Goal: Task Accomplishment & Management: Use online tool/utility

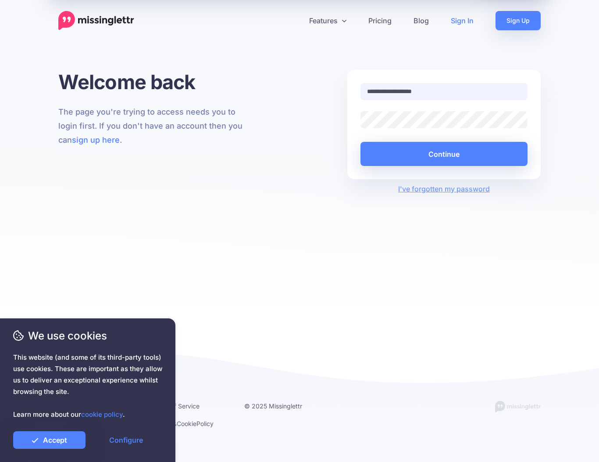
type input "**********"
click at [444, 154] on button "Continue" at bounding box center [444, 154] width 167 height 24
click at [47, 434] on link "Accept" at bounding box center [49, 440] width 72 height 18
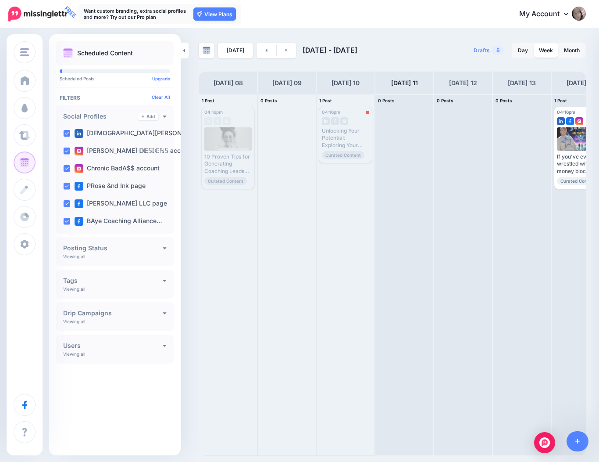
click at [107, 322] on div "**********" at bounding box center [115, 316] width 118 height 29
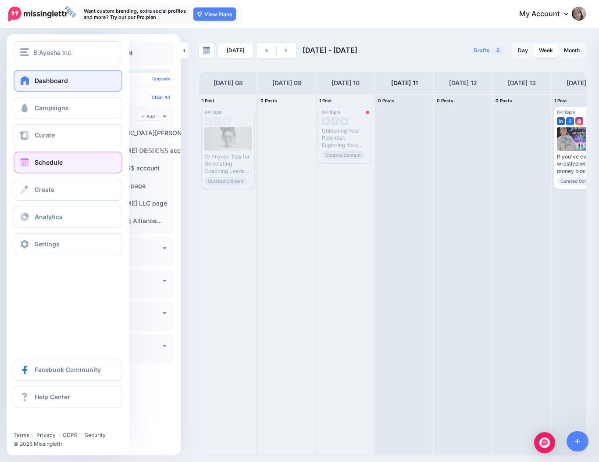
click at [31, 79] on link "Dashboard" at bounding box center [68, 81] width 109 height 22
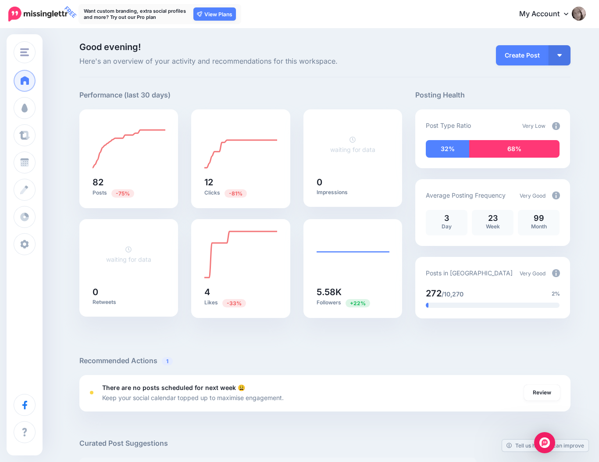
click at [554, 11] on link "My Account" at bounding box center [548, 15] width 75 height 22
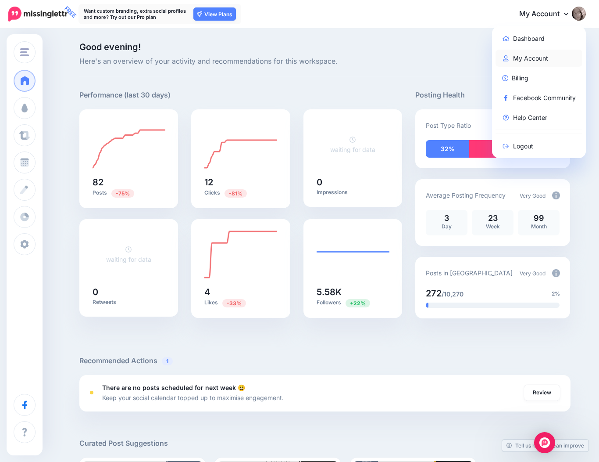
click at [535, 54] on link "My Account" at bounding box center [539, 58] width 87 height 17
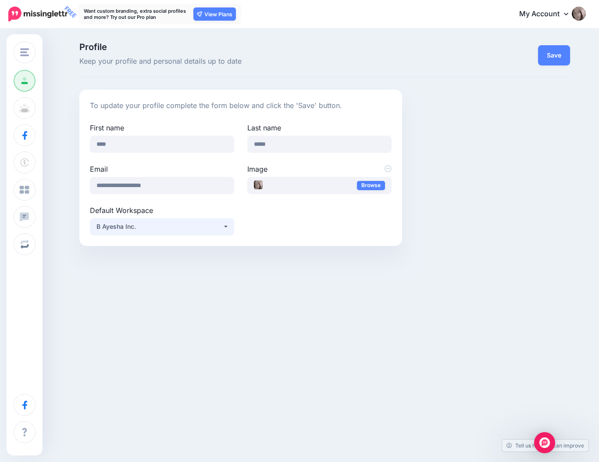
click at [221, 226] on div "B Ayesha Inc." at bounding box center [160, 226] width 126 height 11
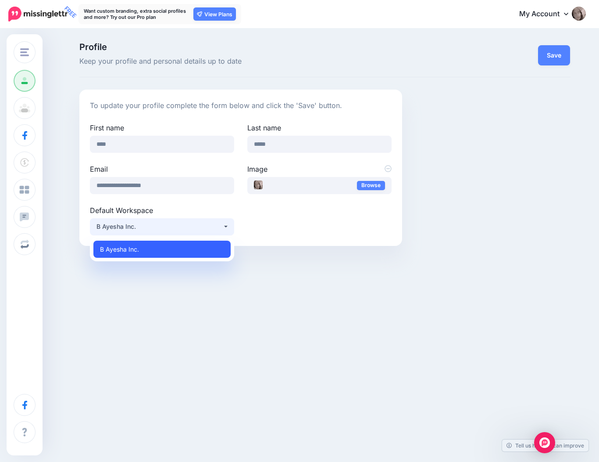
click at [215, 246] on link "B Ayesha Inc." at bounding box center [161, 248] width 137 height 17
select select "*****"
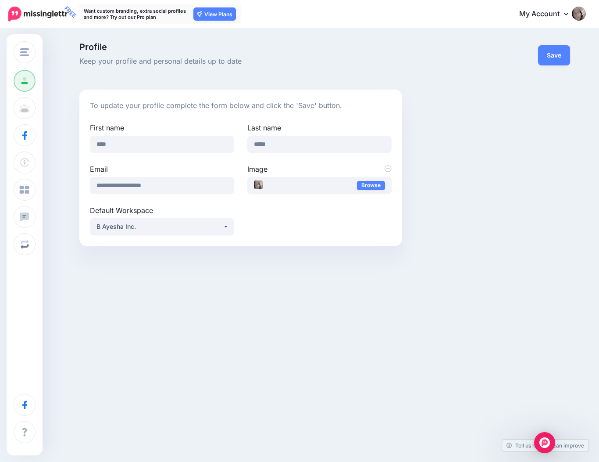
click at [581, 11] on img at bounding box center [579, 14] width 14 height 14
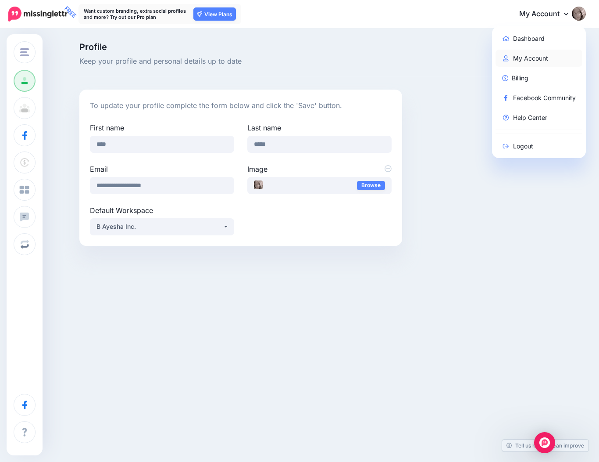
click at [536, 55] on link "My Account" at bounding box center [539, 58] width 87 height 17
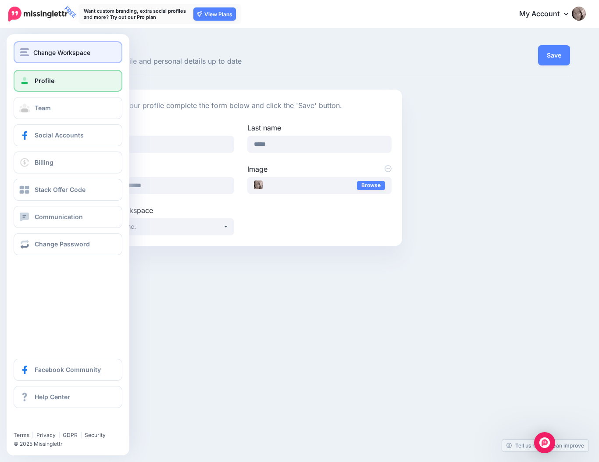
click at [51, 53] on span "Change Workspace" at bounding box center [61, 52] width 57 height 10
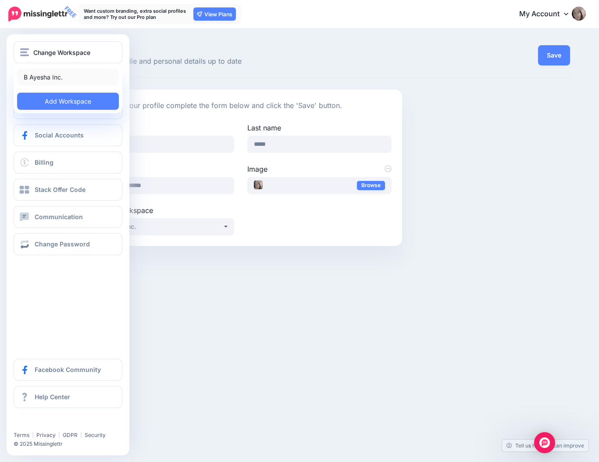
click at [46, 78] on link "B Ayesha Inc." at bounding box center [68, 76] width 102 height 17
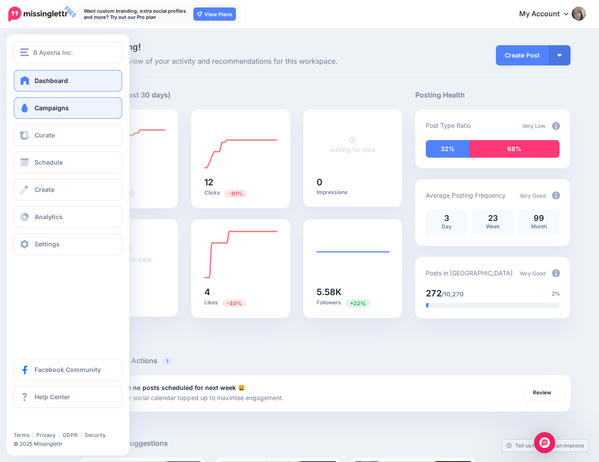
click at [25, 111] on span at bounding box center [24, 108] width 11 height 9
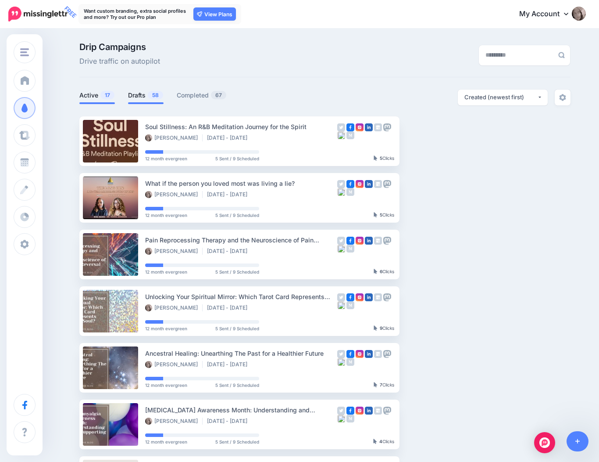
click at [143, 94] on link "Drafts 58" at bounding box center [146, 95] width 36 height 11
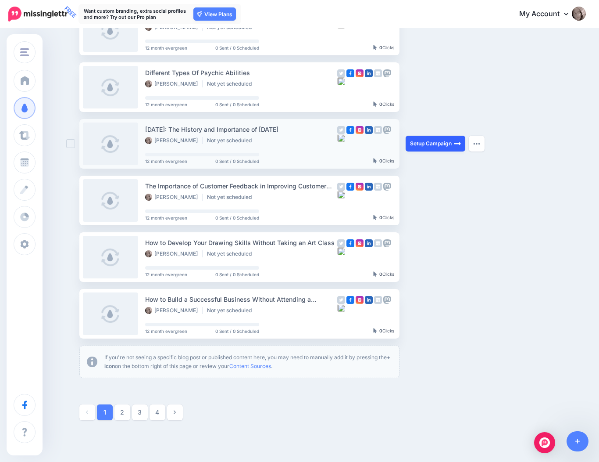
scroll to position [337, 0]
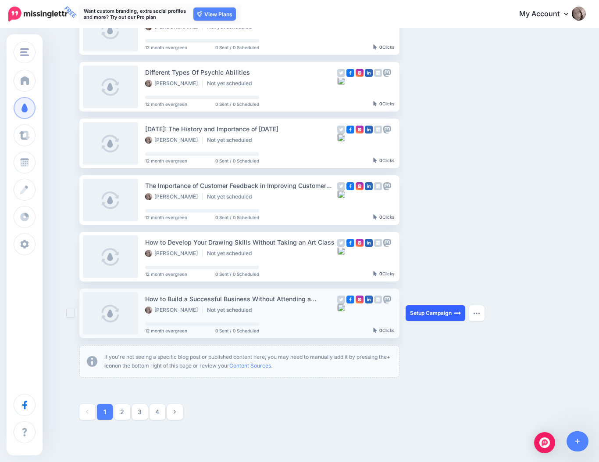
click at [416, 314] on link "Setup Campaign" at bounding box center [436, 313] width 60 height 16
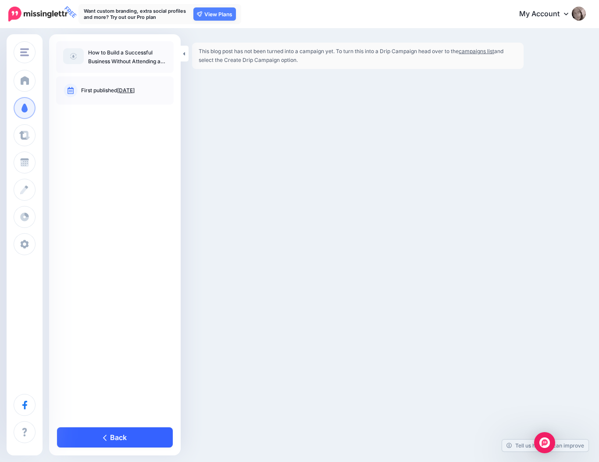
click at [122, 438] on link "Back" at bounding box center [115, 437] width 116 height 20
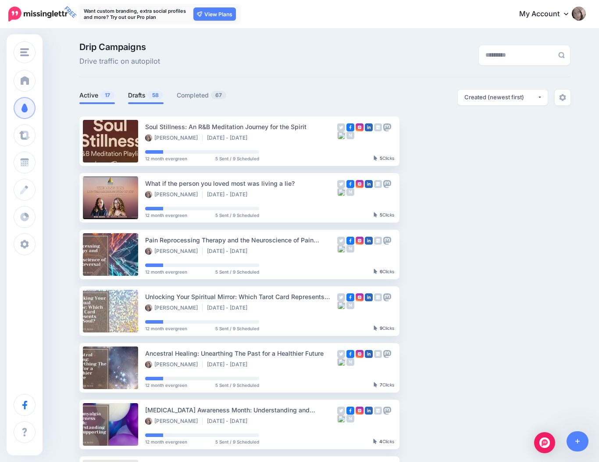
click at [141, 96] on link "Drafts 58" at bounding box center [146, 95] width 36 height 11
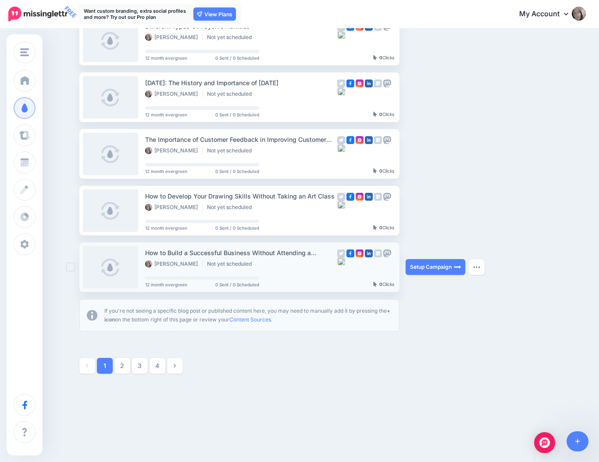
scroll to position [383, 0]
click at [477, 267] on img "button" at bounding box center [477, 267] width 7 height 3
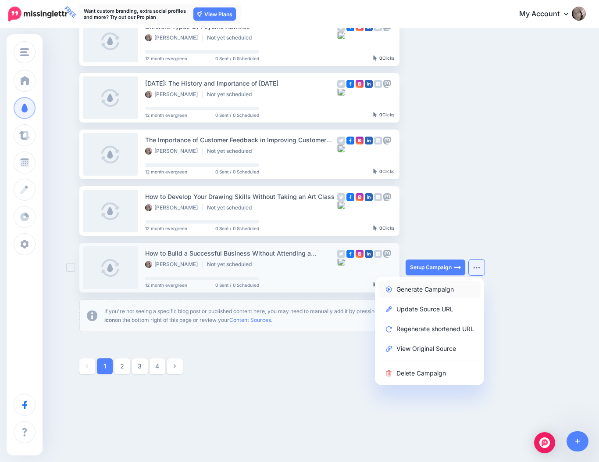
click at [436, 290] on link "Generate Campaign" at bounding box center [430, 288] width 102 height 17
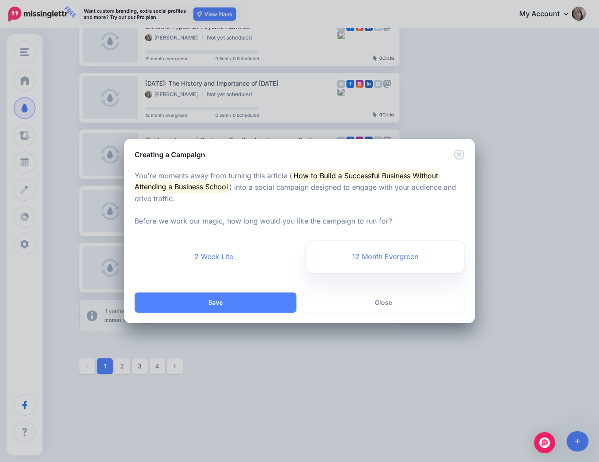
click at [403, 263] on link "12 Month Evergreen" at bounding box center [385, 256] width 158 height 32
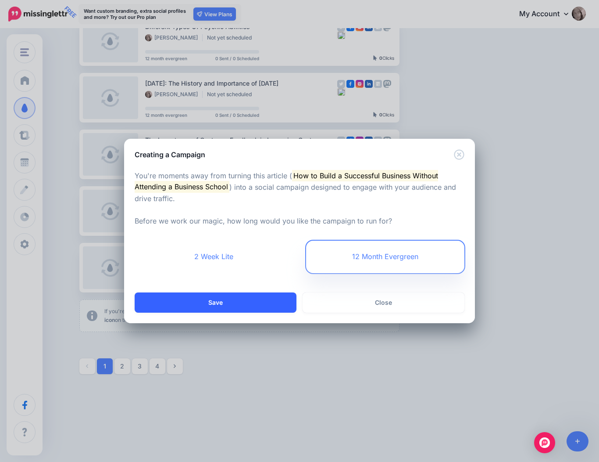
click at [261, 302] on button "Save" at bounding box center [216, 302] width 162 height 20
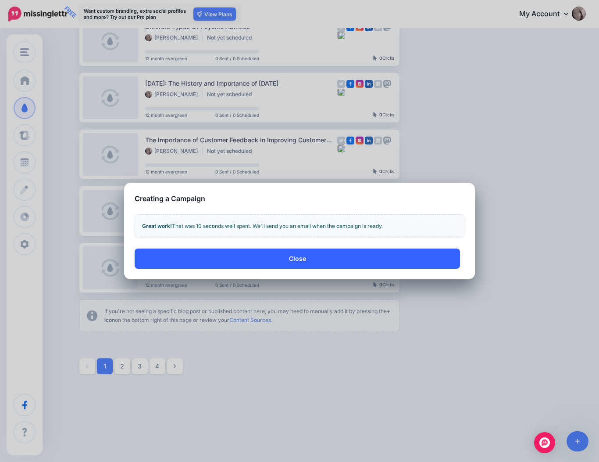
click at [301, 259] on button "Close" at bounding box center [298, 258] width 326 height 20
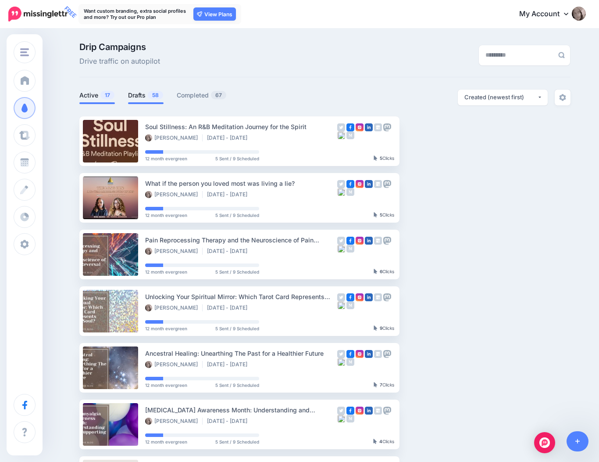
click at [139, 97] on link "Drafts 58" at bounding box center [146, 95] width 36 height 11
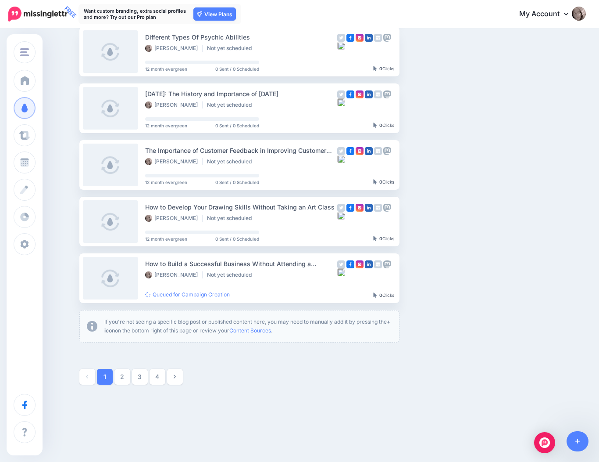
scroll to position [371, 0]
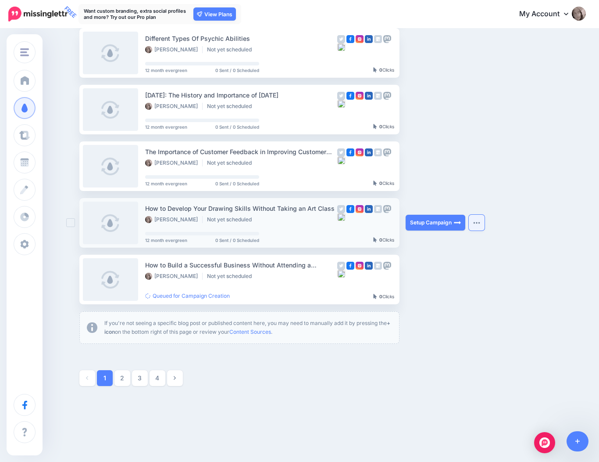
click at [475, 221] on img "button" at bounding box center [477, 222] width 7 height 3
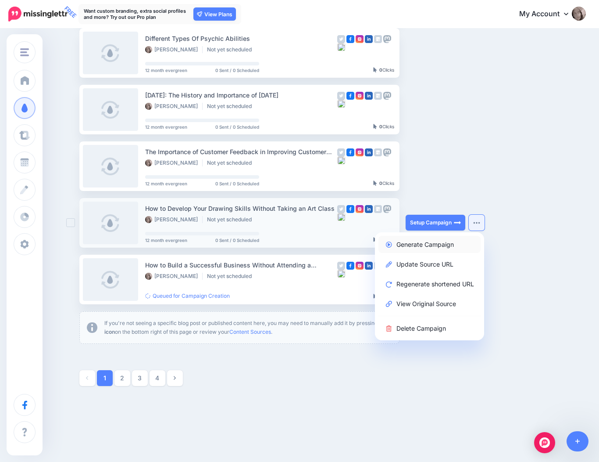
click at [438, 245] on link "Generate Campaign" at bounding box center [430, 244] width 102 height 17
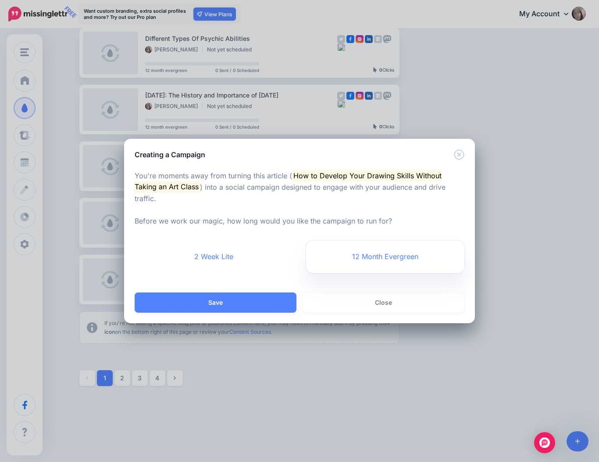
click at [399, 249] on link "12 Month Evergreen" at bounding box center [385, 256] width 158 height 32
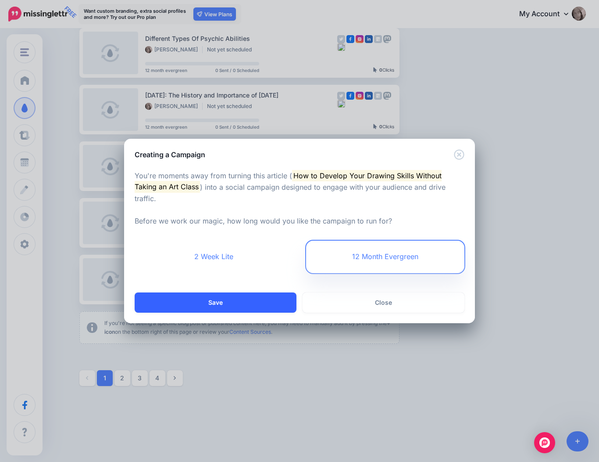
click at [266, 298] on button "Save" at bounding box center [216, 302] width 162 height 20
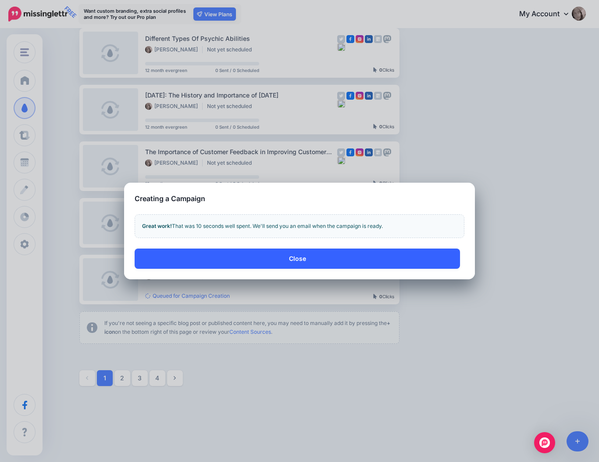
click at [301, 262] on button "Close" at bounding box center [298, 258] width 326 height 20
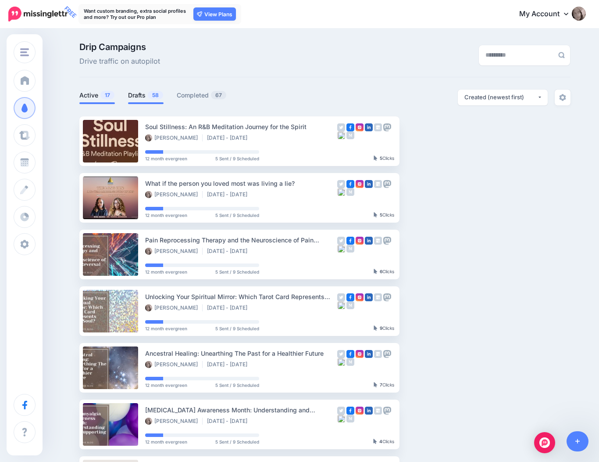
click at [146, 97] on link "Drafts 58" at bounding box center [146, 95] width 36 height 11
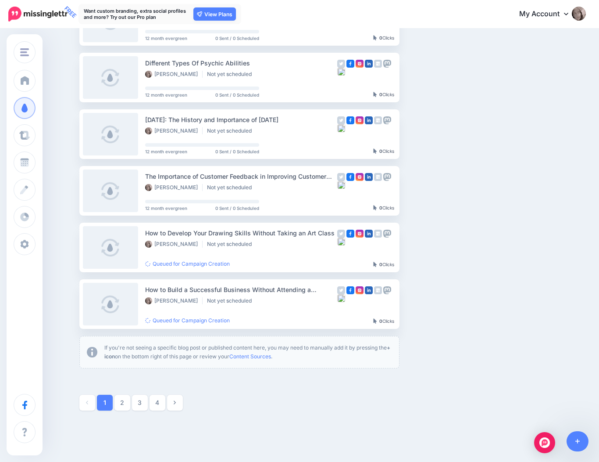
scroll to position [344, 0]
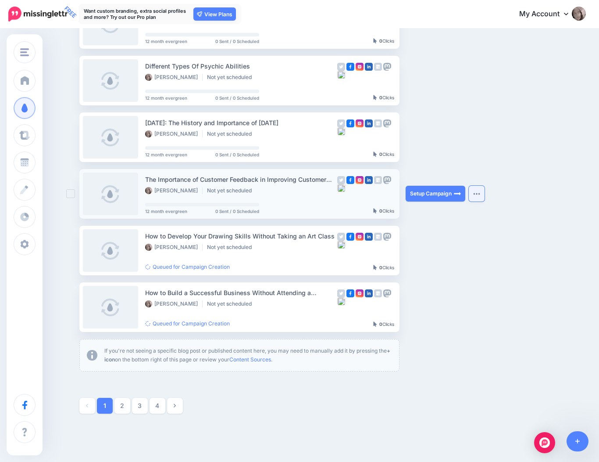
click at [476, 194] on img "button" at bounding box center [477, 193] width 7 height 3
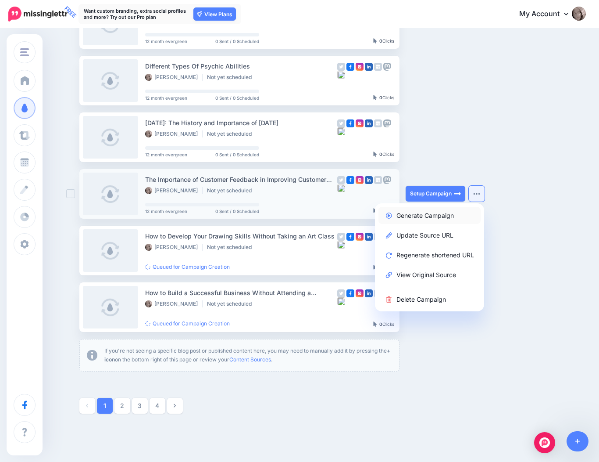
click at [444, 216] on link "Generate Campaign" at bounding box center [430, 215] width 102 height 17
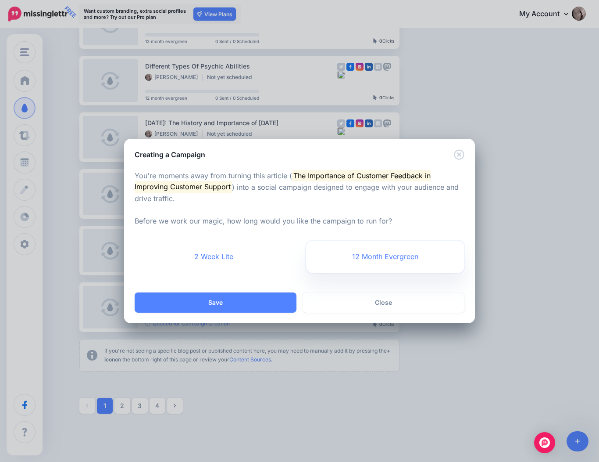
click at [384, 258] on link "12 Month Evergreen" at bounding box center [385, 256] width 158 height 32
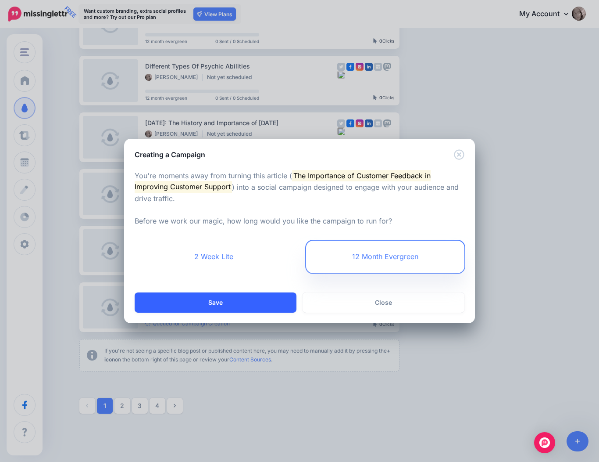
click at [262, 305] on button "Save" at bounding box center [216, 302] width 162 height 20
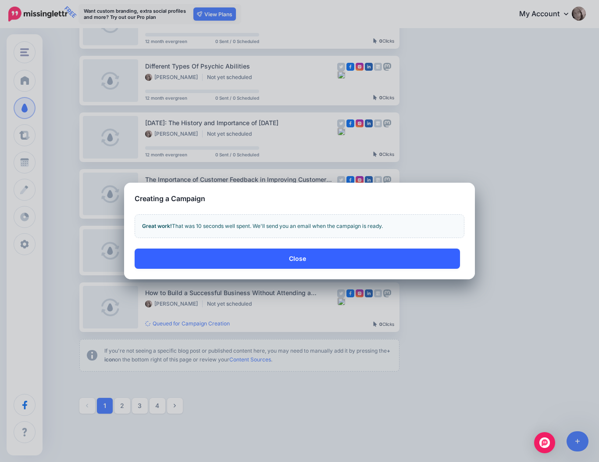
click at [331, 254] on button "Close" at bounding box center [298, 258] width 326 height 20
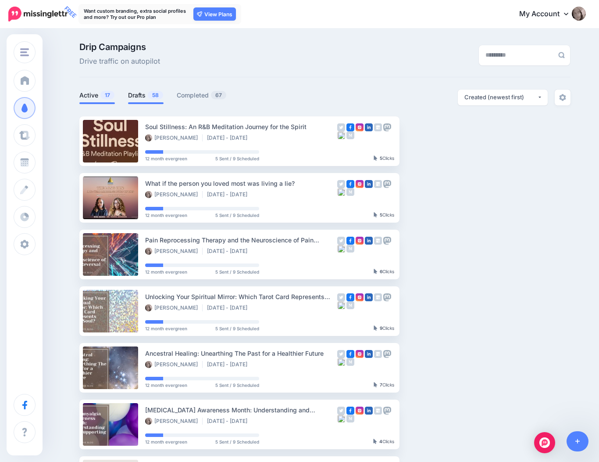
click at [145, 98] on link "Drafts 58" at bounding box center [146, 95] width 36 height 11
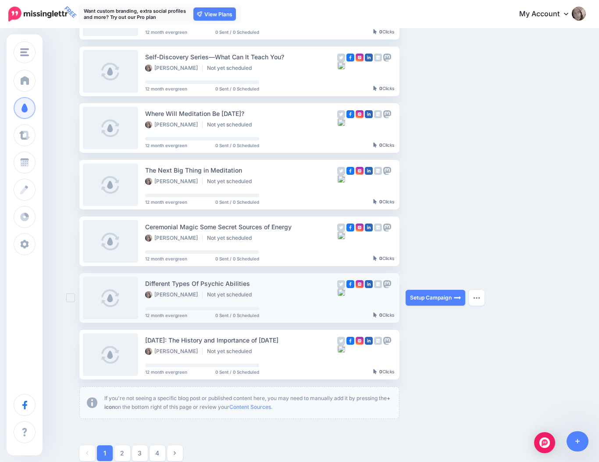
scroll to position [294, 0]
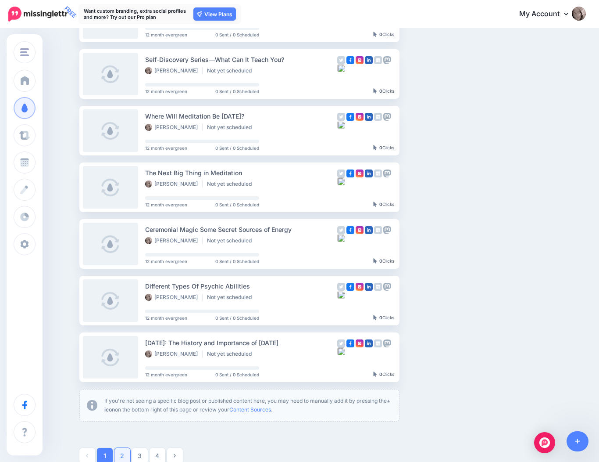
click at [119, 455] on link "2" at bounding box center [123, 456] width 16 height 16
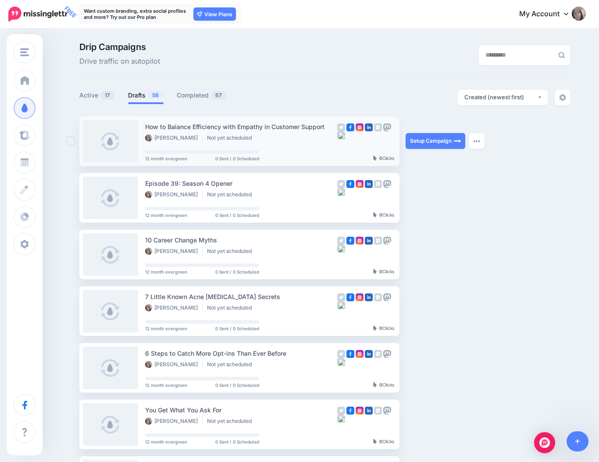
scroll to position [0, 0]
click at [444, 138] on link "Setup Campaign" at bounding box center [436, 141] width 60 height 16
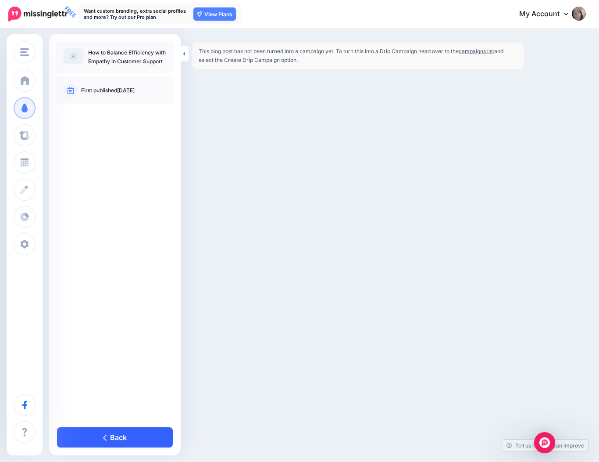
click at [106, 437] on icon at bounding box center [105, 437] width 4 height 7
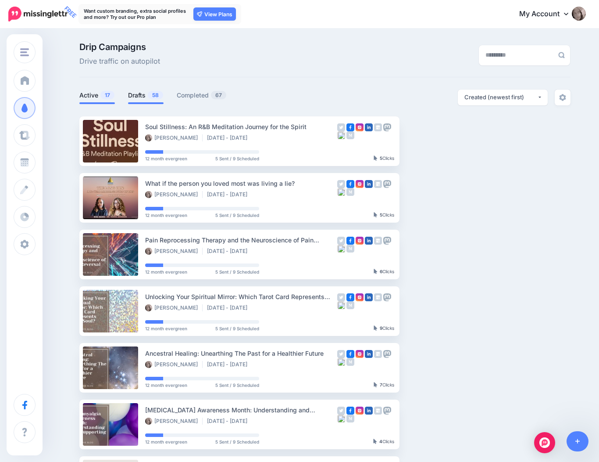
click at [144, 97] on link "Drafts 58" at bounding box center [146, 95] width 36 height 11
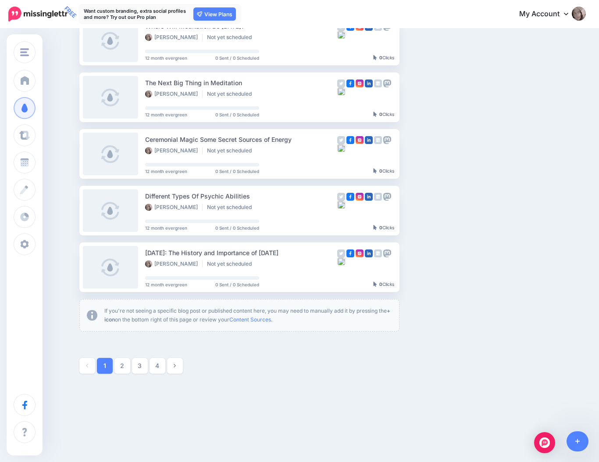
scroll to position [383, 0]
click at [122, 367] on link "2" at bounding box center [123, 366] width 16 height 16
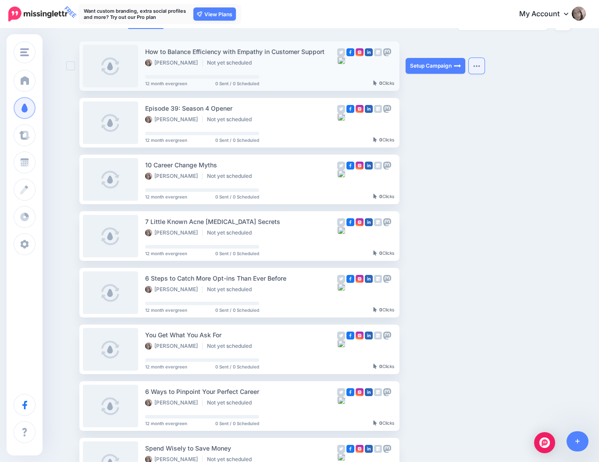
click at [474, 66] on img "button" at bounding box center [477, 66] width 7 height 3
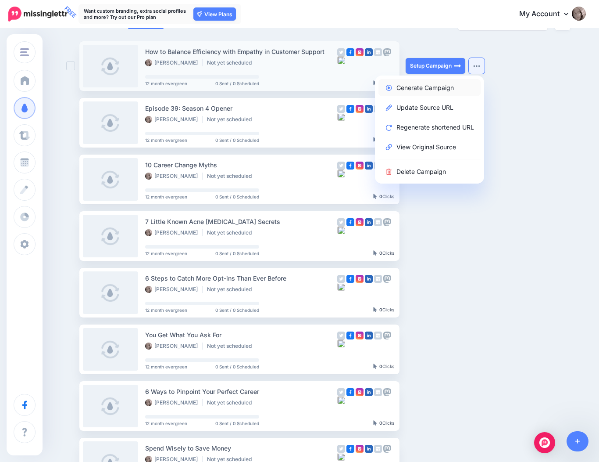
click at [434, 91] on link "Generate Campaign" at bounding box center [430, 87] width 102 height 17
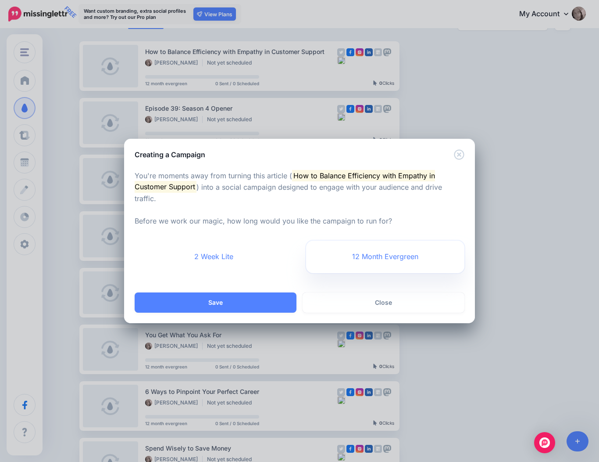
click at [388, 260] on link "12 Month Evergreen" at bounding box center [385, 256] width 158 height 32
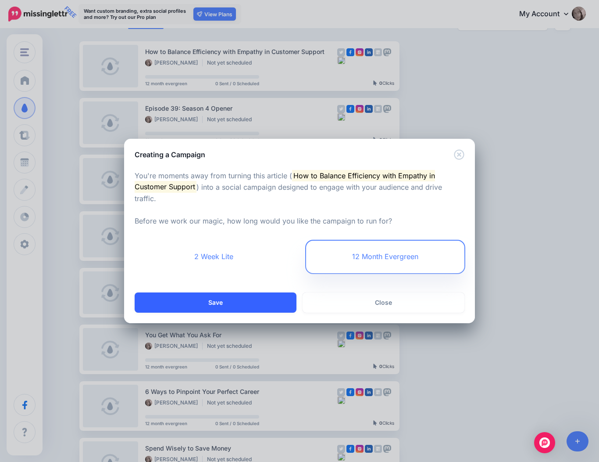
click at [257, 307] on button "Save" at bounding box center [216, 302] width 162 height 20
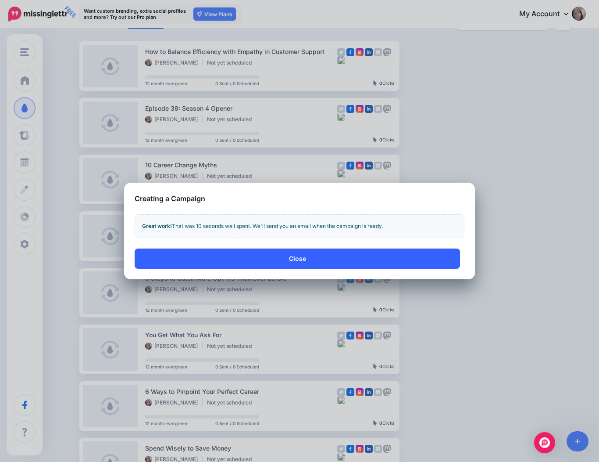
click at [304, 258] on button "Close" at bounding box center [298, 258] width 326 height 20
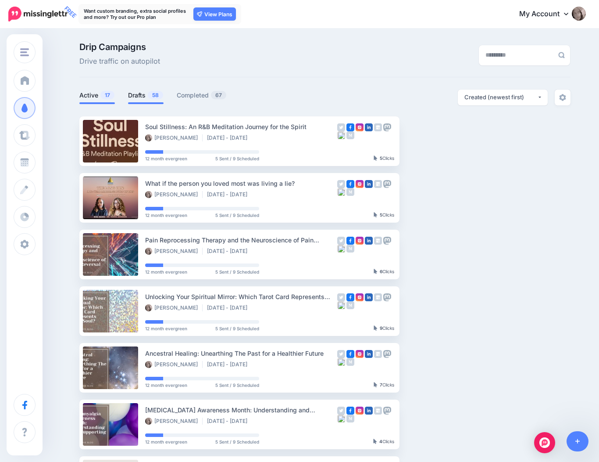
click at [144, 97] on link "Drafts 58" at bounding box center [146, 95] width 36 height 11
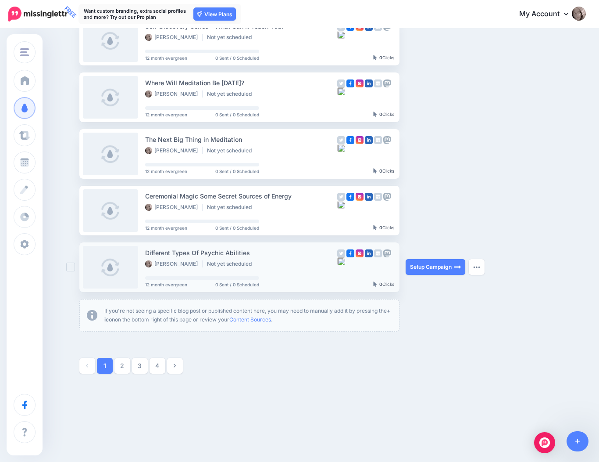
scroll to position [383, 0]
click at [125, 364] on link "2" at bounding box center [123, 366] width 16 height 16
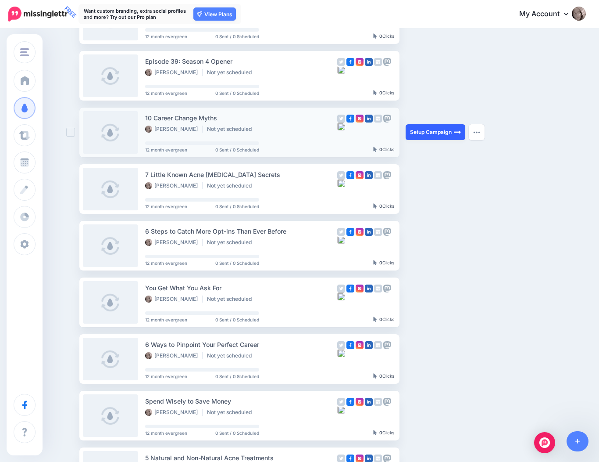
scroll to position [126, 0]
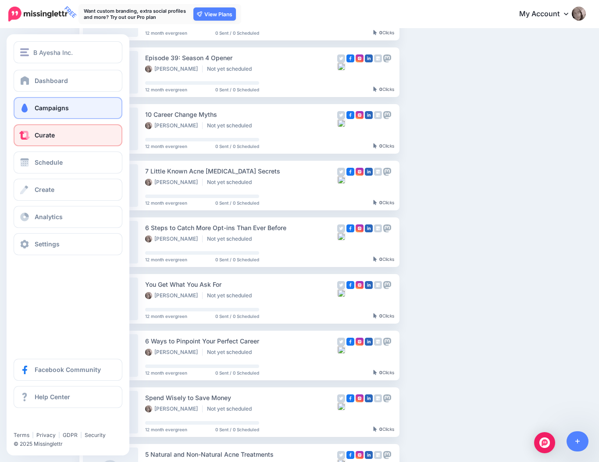
click at [26, 137] on span at bounding box center [24, 135] width 11 height 9
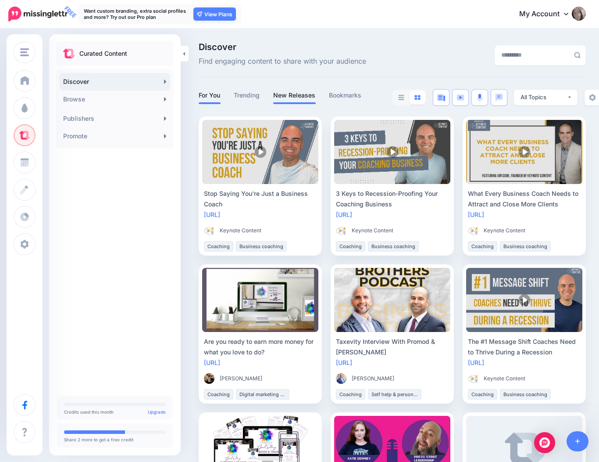
click at [295, 90] on link "New Releases" at bounding box center [294, 95] width 43 height 11
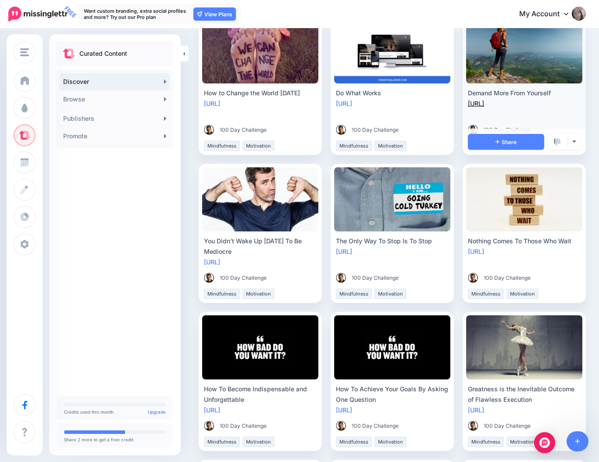
scroll to position [105, 0]
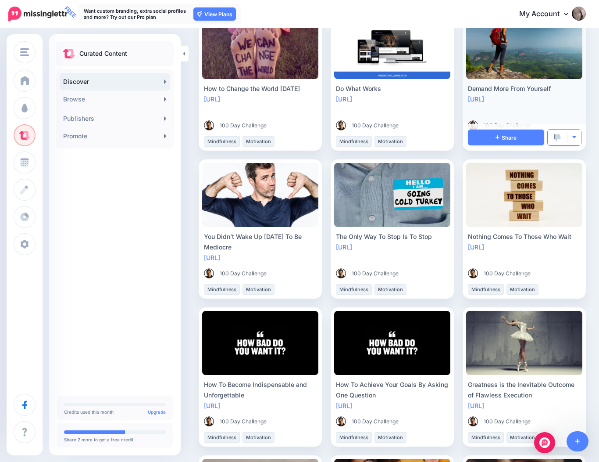
click at [574, 135] on img "button" at bounding box center [574, 137] width 5 height 5
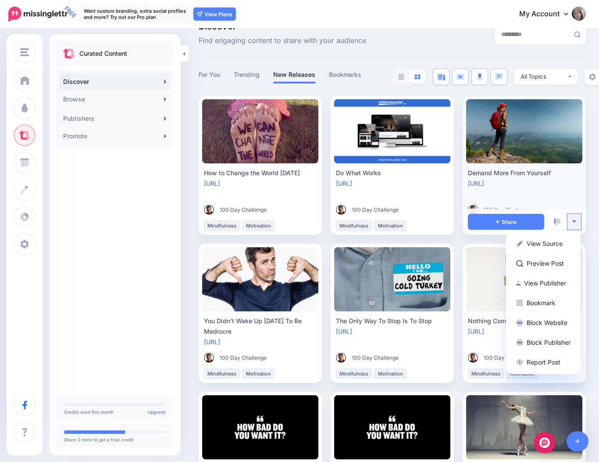
scroll to position [12, 0]
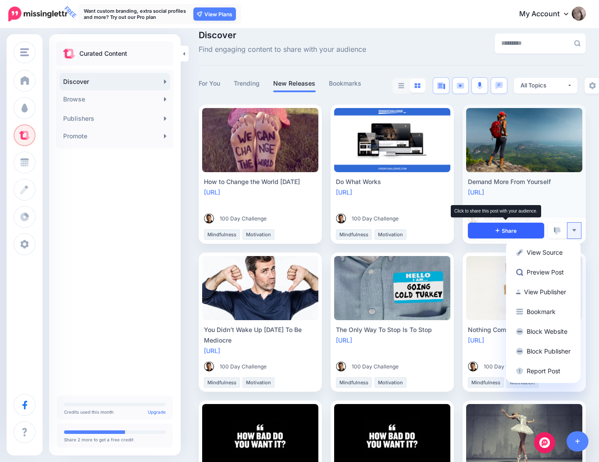
click at [515, 228] on span "Share" at bounding box center [506, 231] width 21 height 6
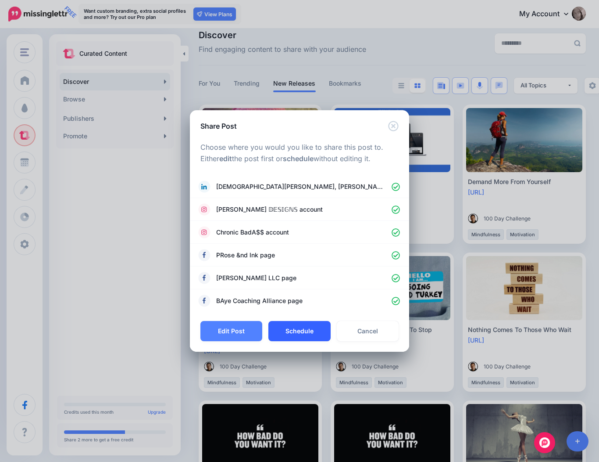
click at [304, 330] on button "Schedule" at bounding box center [300, 331] width 62 height 20
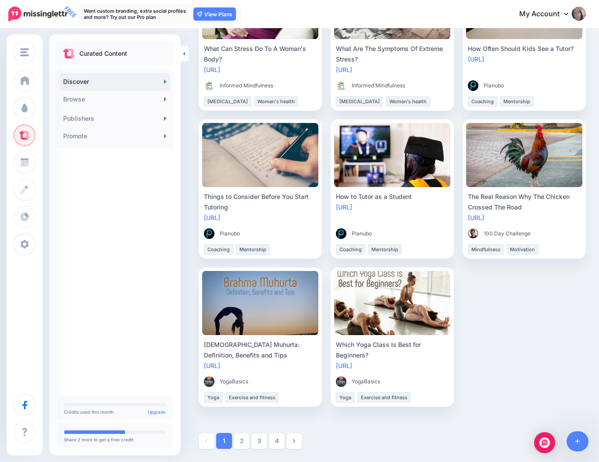
scroll to position [884, 0]
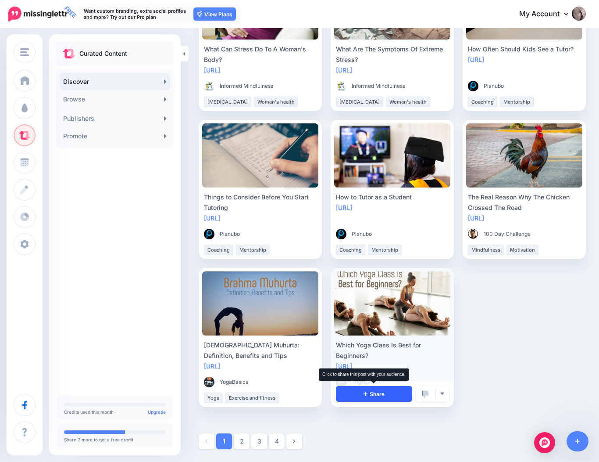
click at [379, 391] on span "Share" at bounding box center [374, 394] width 21 height 6
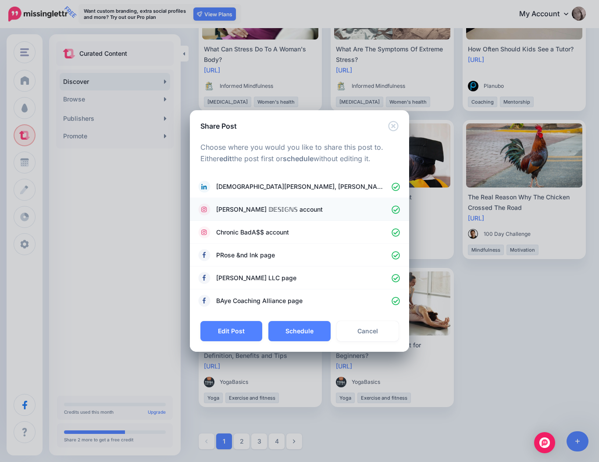
click at [397, 209] on icon at bounding box center [396, 209] width 8 height 8
click at [395, 253] on icon at bounding box center [396, 255] width 8 height 8
click at [396, 278] on icon at bounding box center [396, 278] width 8 height 8
click at [299, 332] on button "Schedule" at bounding box center [300, 331] width 62 height 20
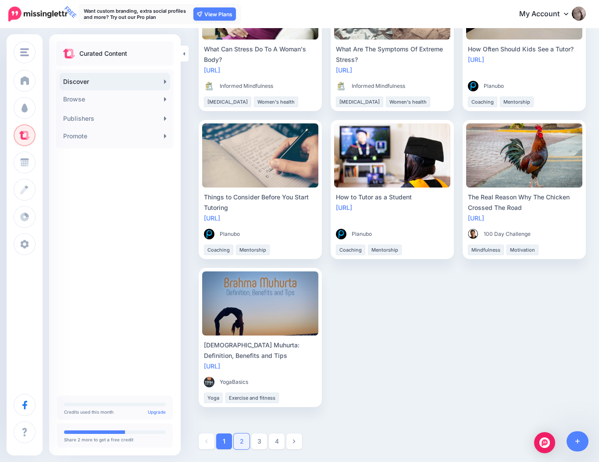
click at [243, 441] on link "2" at bounding box center [242, 441] width 16 height 16
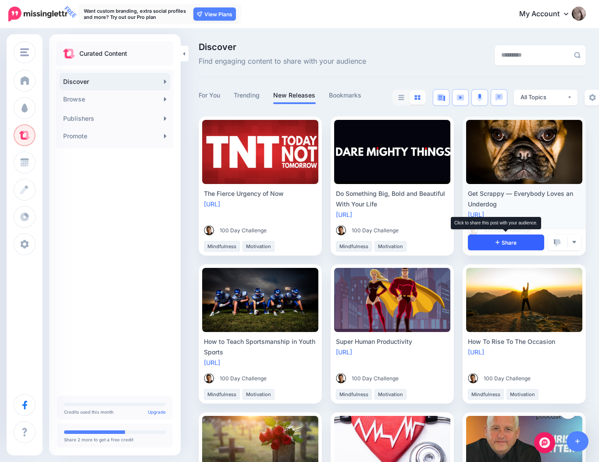
click at [514, 240] on span "Share" at bounding box center [506, 243] width 21 height 6
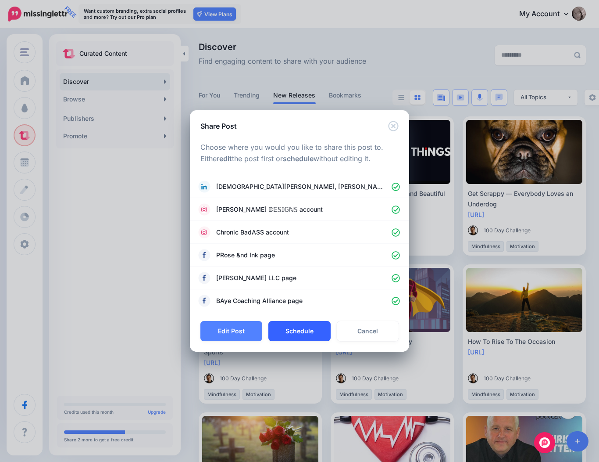
click at [303, 329] on button "Schedule" at bounding box center [300, 331] width 62 height 20
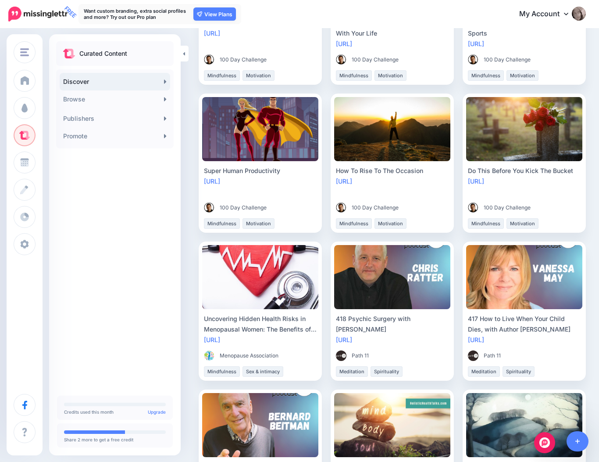
scroll to position [175, 0]
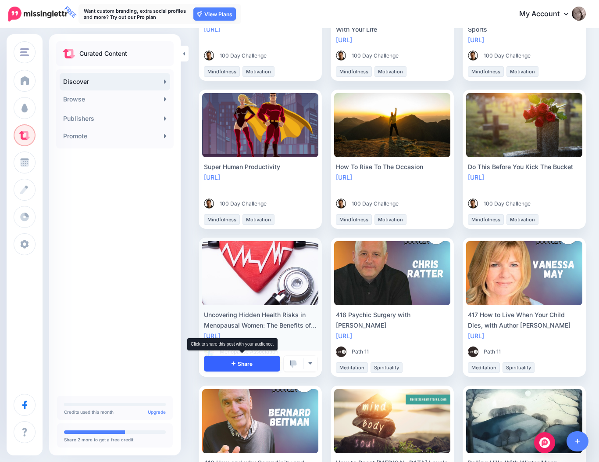
click at [249, 362] on span "Share" at bounding box center [242, 364] width 21 height 6
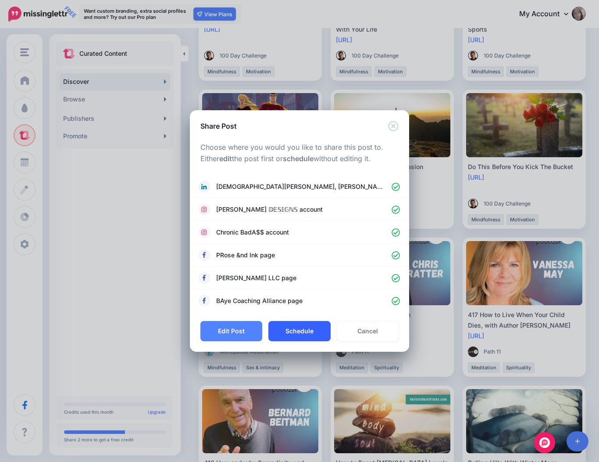
click at [297, 328] on button "Schedule" at bounding box center [300, 331] width 62 height 20
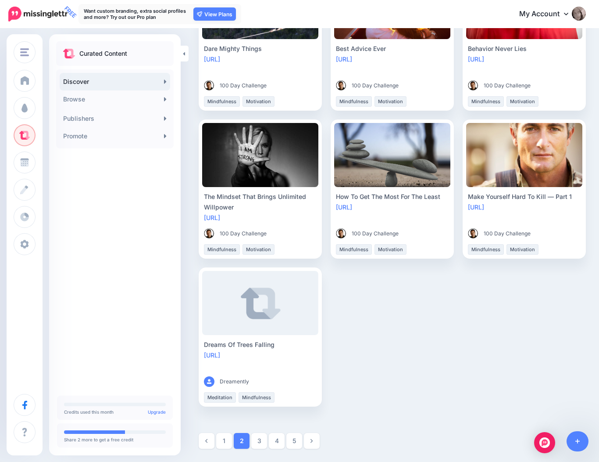
scroll to position [884, 0]
click at [262, 438] on link "3" at bounding box center [259, 441] width 16 height 16
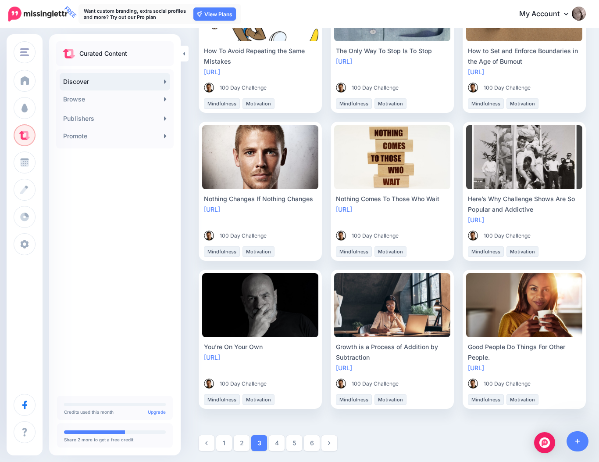
scroll to position [883, 0]
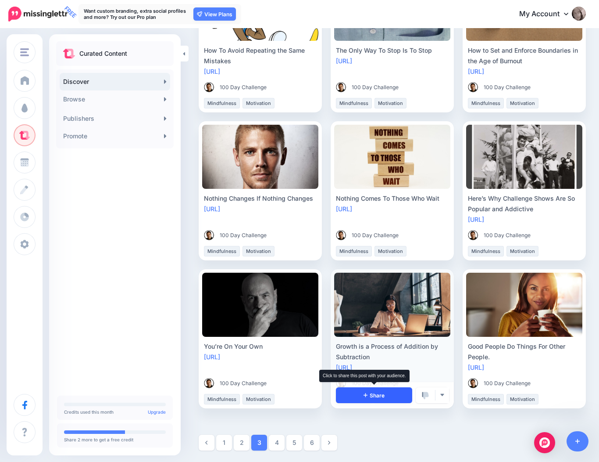
click at [366, 392] on icon at bounding box center [366, 394] width 4 height 5
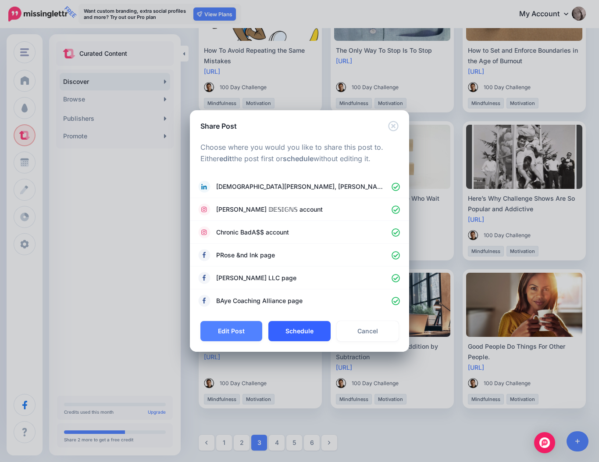
click at [297, 332] on button "Schedule" at bounding box center [300, 331] width 62 height 20
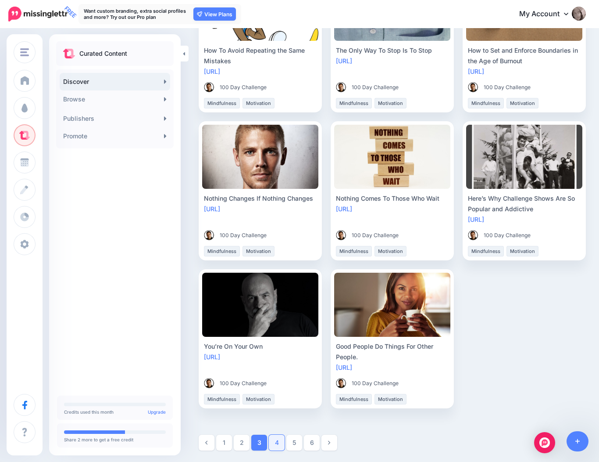
click at [276, 440] on link "4" at bounding box center [277, 442] width 16 height 16
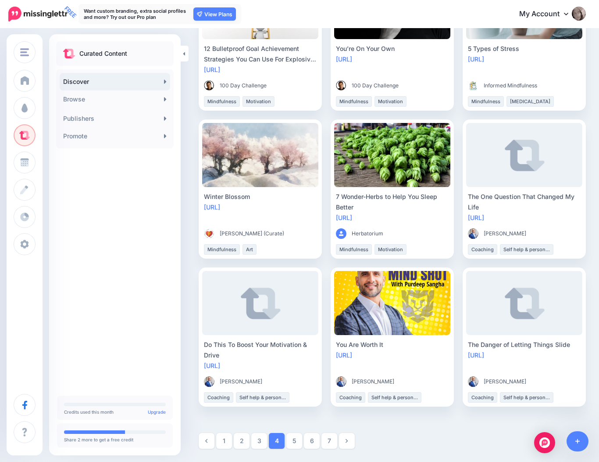
scroll to position [884, 0]
click at [292, 439] on link "5" at bounding box center [295, 441] width 16 height 16
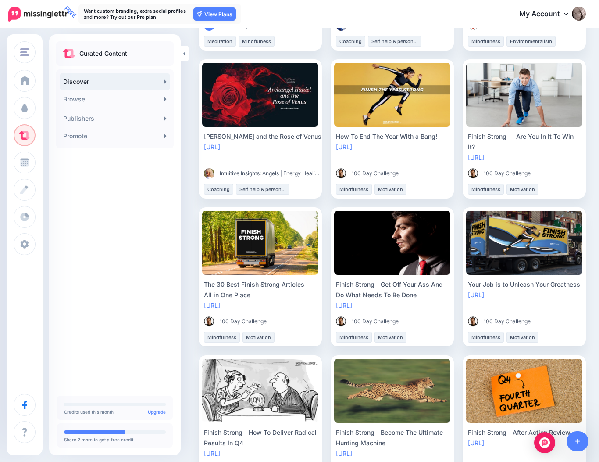
scroll to position [205, 0]
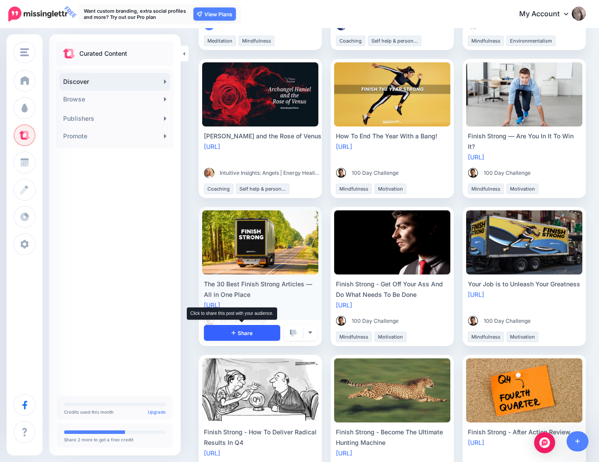
click at [248, 331] on span "Share" at bounding box center [242, 333] width 21 height 6
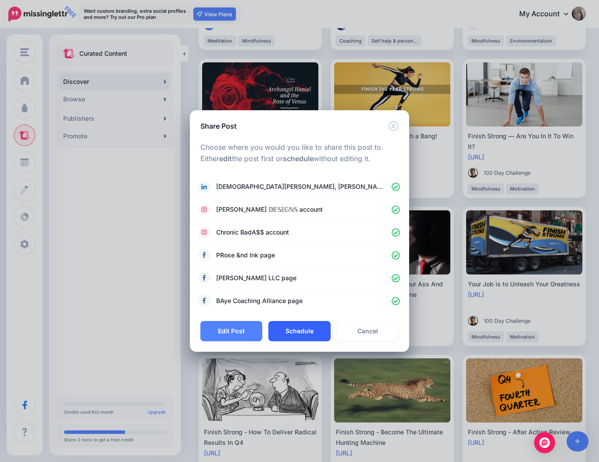
click at [300, 330] on button "Schedule" at bounding box center [300, 331] width 62 height 20
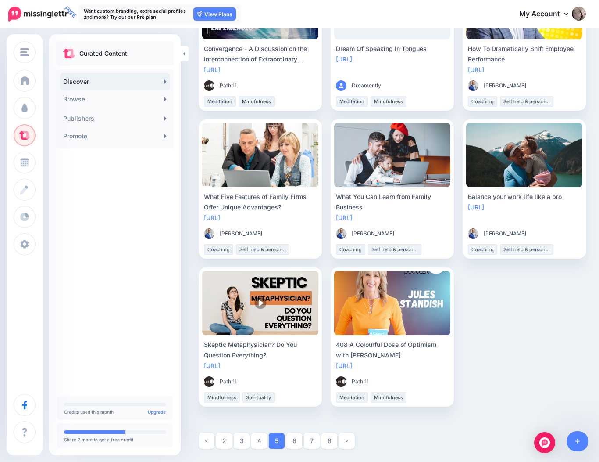
scroll to position [884, 0]
click at [298, 440] on link "6" at bounding box center [295, 441] width 16 height 16
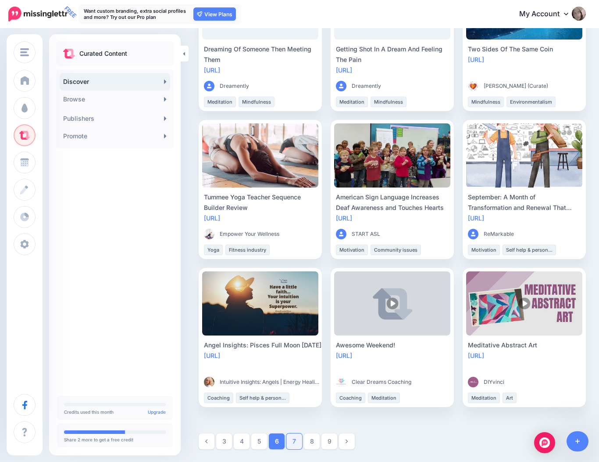
click at [294, 440] on link "7" at bounding box center [295, 441] width 16 height 16
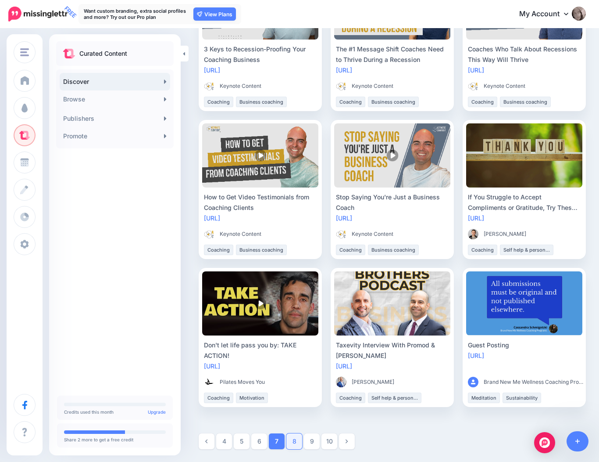
click at [295, 440] on link "8" at bounding box center [295, 441] width 16 height 16
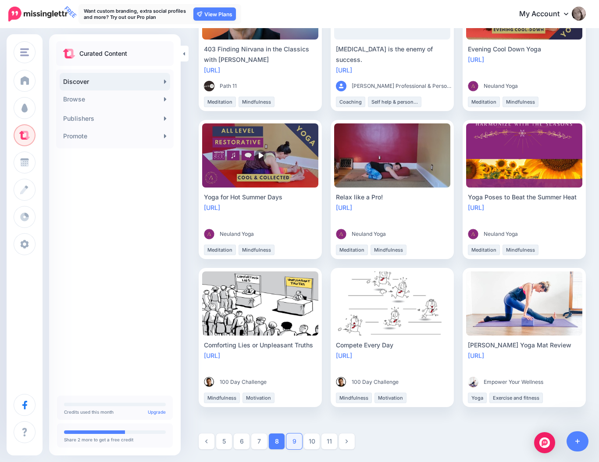
click at [292, 436] on link "9" at bounding box center [295, 441] width 16 height 16
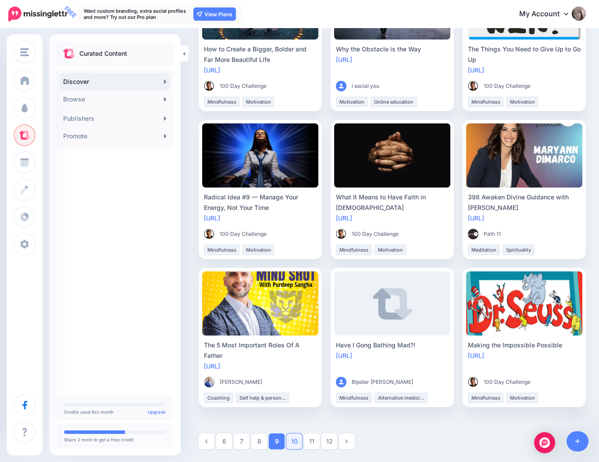
click at [296, 437] on link "10" at bounding box center [295, 441] width 16 height 16
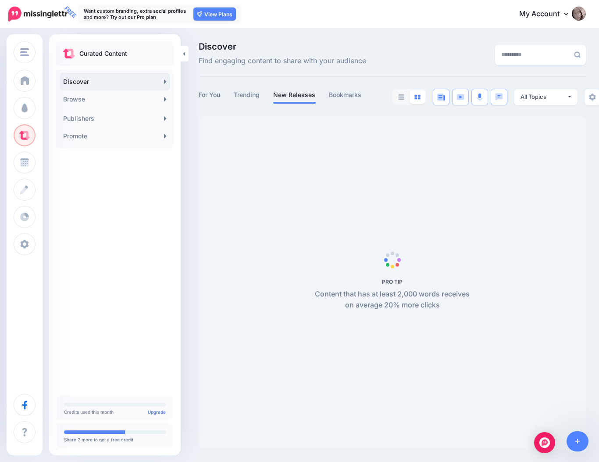
scroll to position [0, 0]
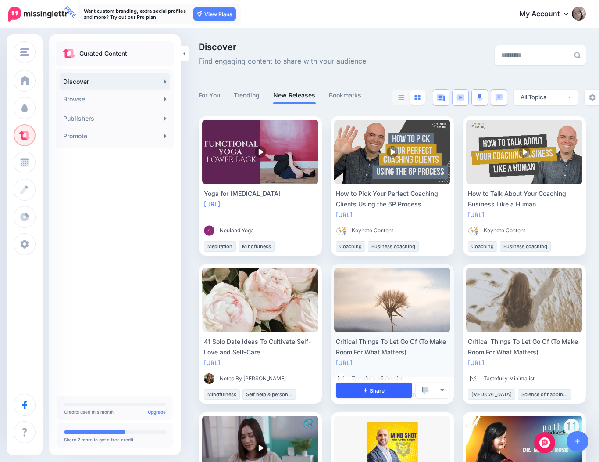
click at [360, 386] on link "Share" at bounding box center [374, 390] width 76 height 16
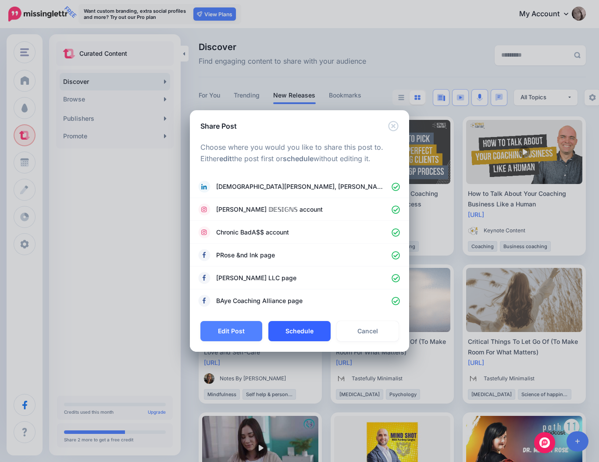
click at [290, 332] on button "Schedule" at bounding box center [300, 331] width 62 height 20
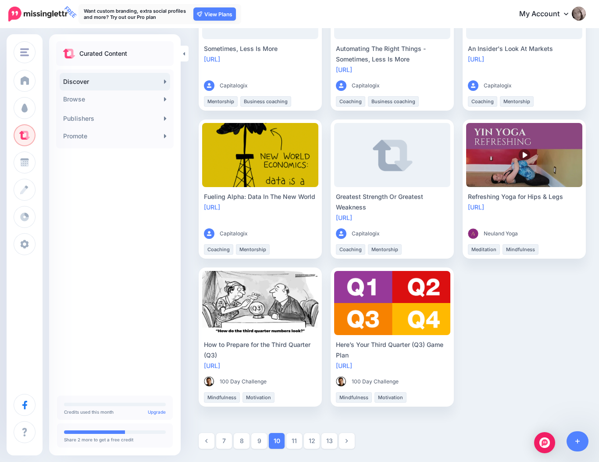
scroll to position [884, 0]
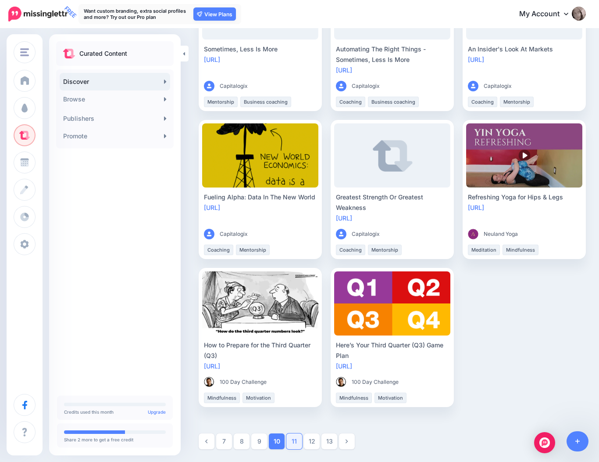
click at [295, 439] on link "11" at bounding box center [295, 441] width 16 height 16
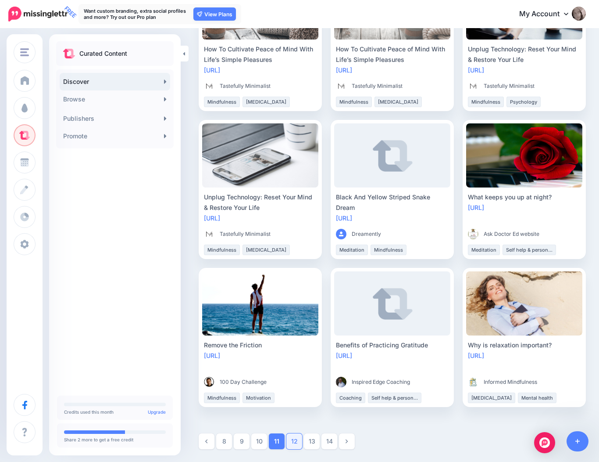
click at [293, 439] on link "12" at bounding box center [295, 441] width 16 height 16
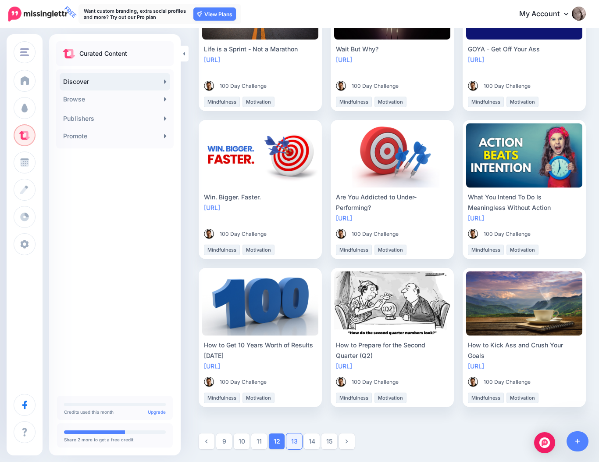
click at [296, 437] on link "13" at bounding box center [295, 441] width 16 height 16
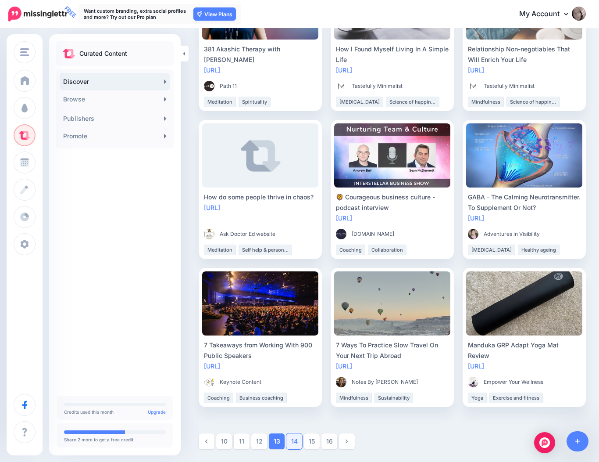
click at [297, 439] on link "14" at bounding box center [295, 441] width 16 height 16
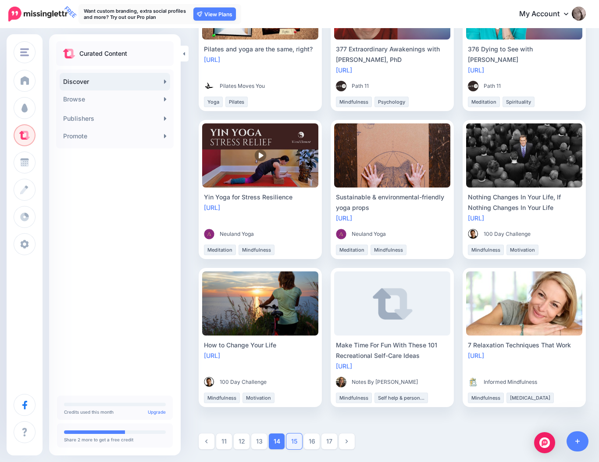
click at [296, 436] on link "15" at bounding box center [295, 441] width 16 height 16
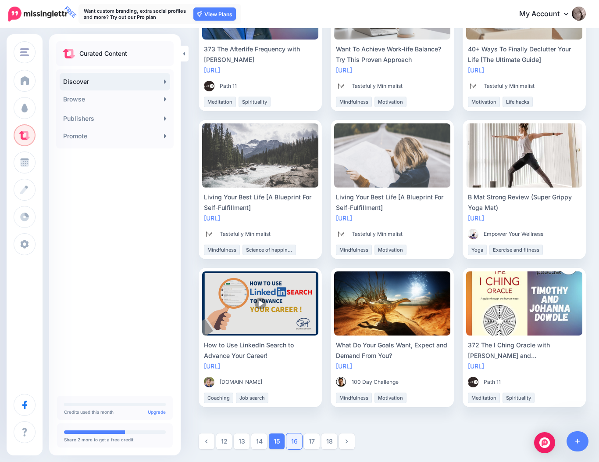
click at [294, 442] on link "16" at bounding box center [295, 441] width 16 height 16
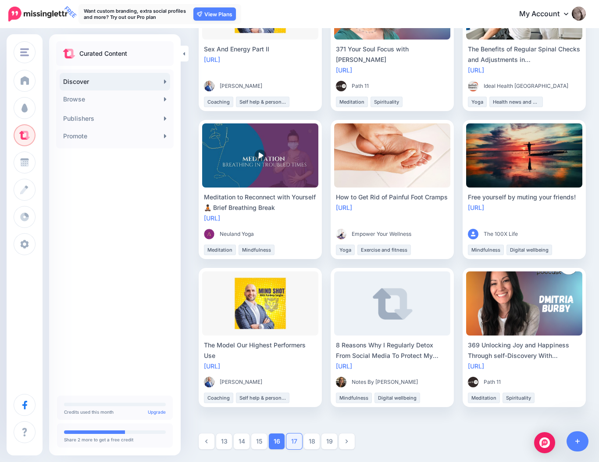
click at [296, 441] on link "17" at bounding box center [295, 441] width 16 height 16
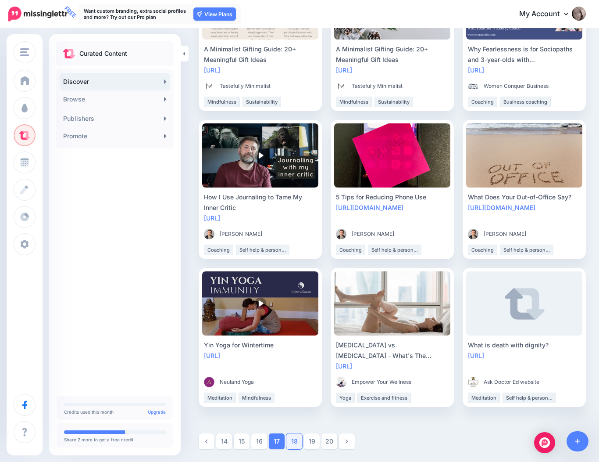
click at [293, 443] on link "18" at bounding box center [295, 441] width 16 height 16
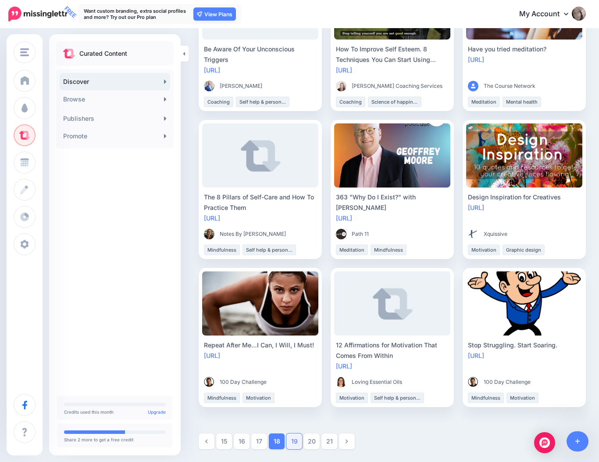
click at [295, 440] on link "19" at bounding box center [295, 441] width 16 height 16
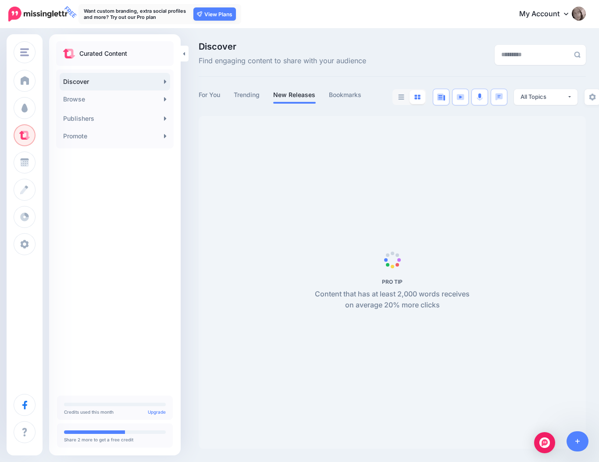
scroll to position [0, 0]
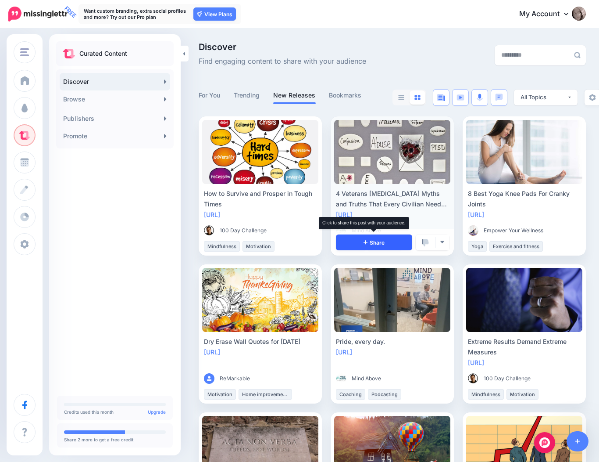
click at [377, 240] on span "Share" at bounding box center [374, 243] width 21 height 6
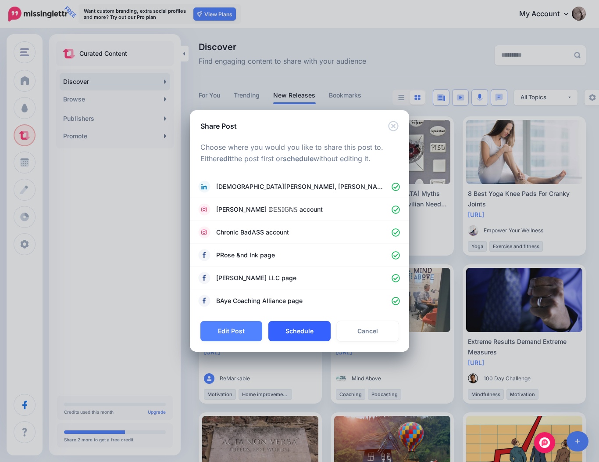
click at [314, 331] on button "Schedule" at bounding box center [300, 331] width 62 height 20
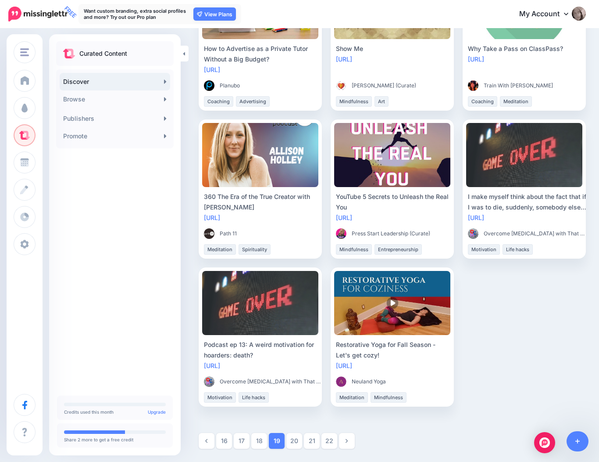
scroll to position [884, 0]
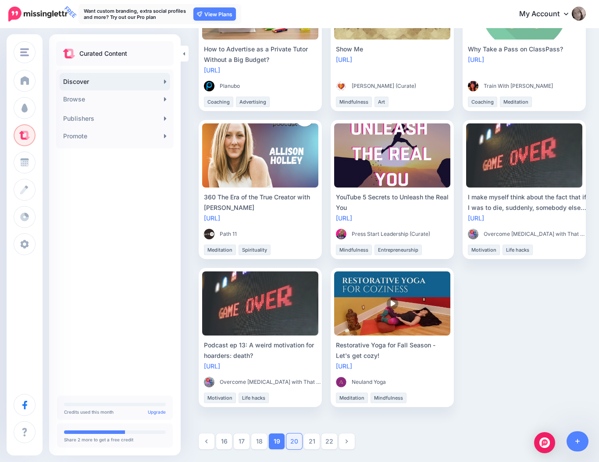
click at [296, 438] on link "20" at bounding box center [295, 441] width 16 height 16
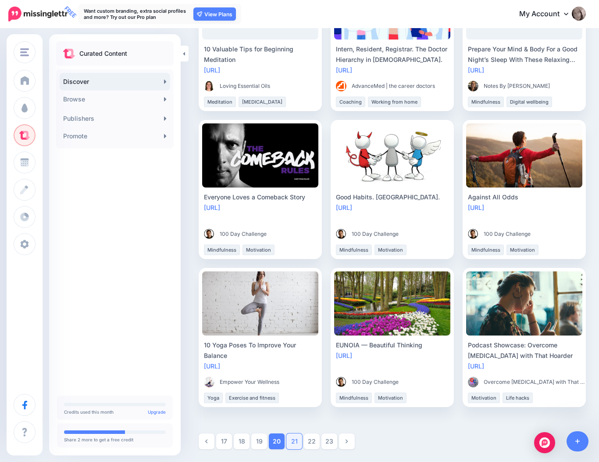
click at [294, 438] on link "21" at bounding box center [295, 441] width 16 height 16
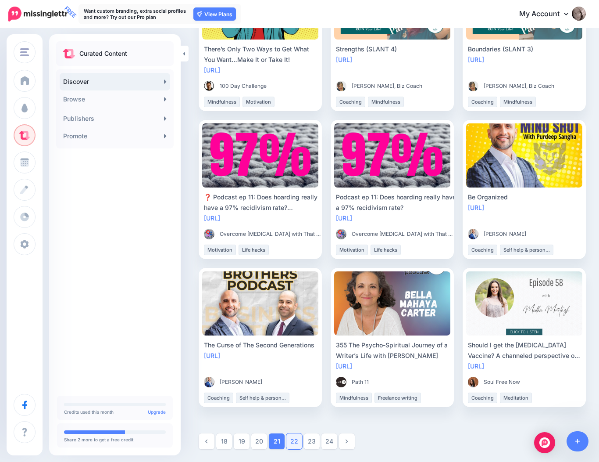
click at [296, 440] on link "22" at bounding box center [295, 441] width 16 height 16
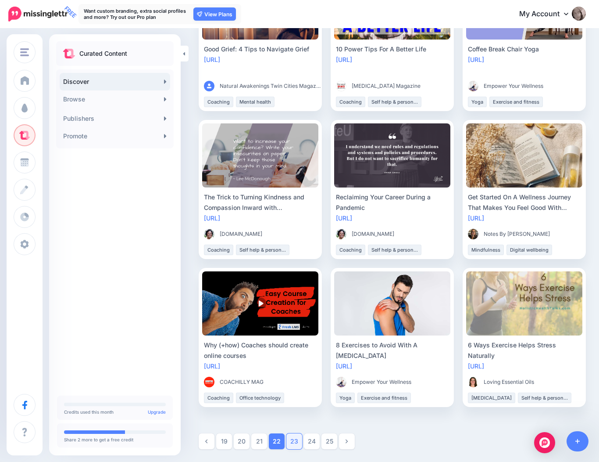
click at [296, 440] on link "23" at bounding box center [295, 441] width 16 height 16
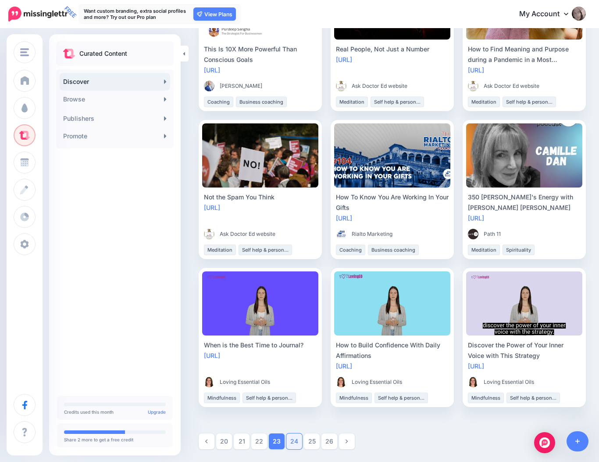
click at [295, 439] on link "24" at bounding box center [295, 441] width 16 height 16
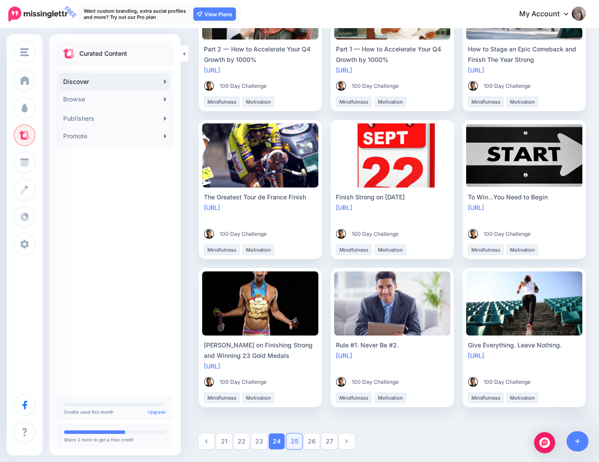
click at [295, 439] on link "25" at bounding box center [295, 441] width 16 height 16
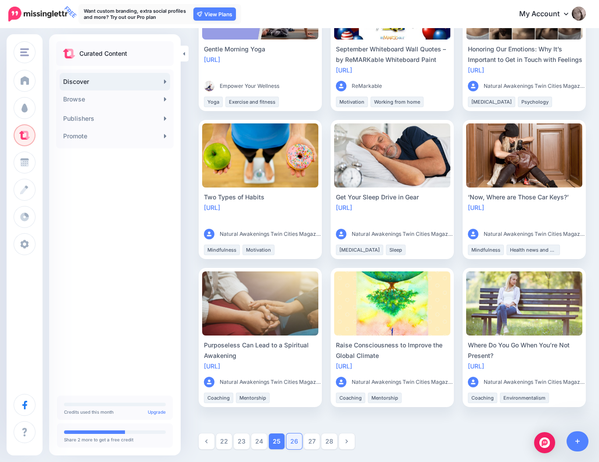
click at [294, 441] on link "26" at bounding box center [295, 441] width 16 height 16
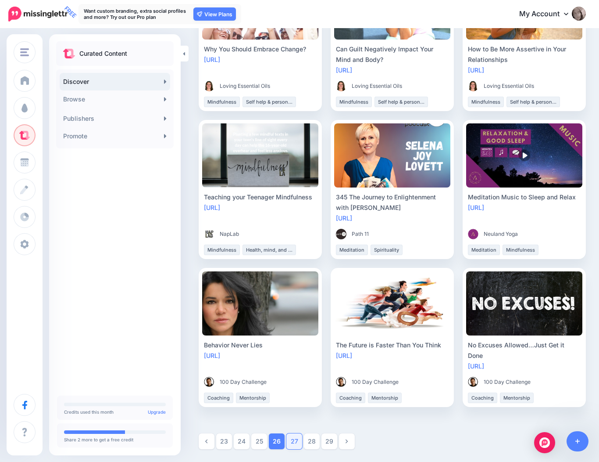
click at [298, 443] on link "27" at bounding box center [295, 441] width 16 height 16
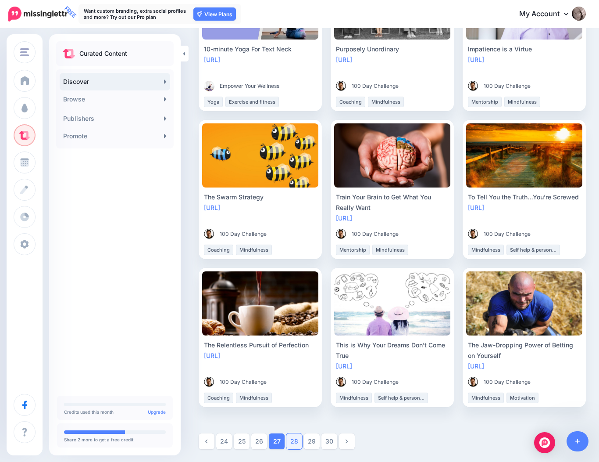
click at [297, 437] on link "28" at bounding box center [295, 441] width 16 height 16
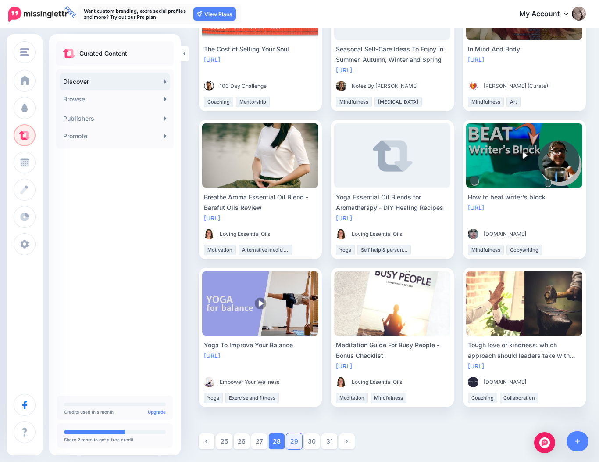
click at [296, 441] on link "29" at bounding box center [295, 441] width 16 height 16
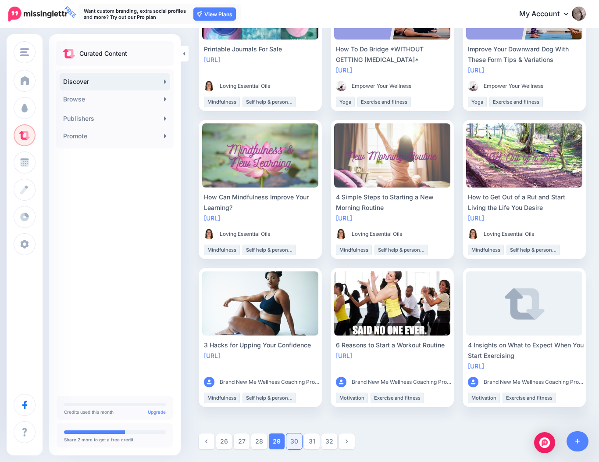
click at [298, 439] on link "30" at bounding box center [295, 441] width 16 height 16
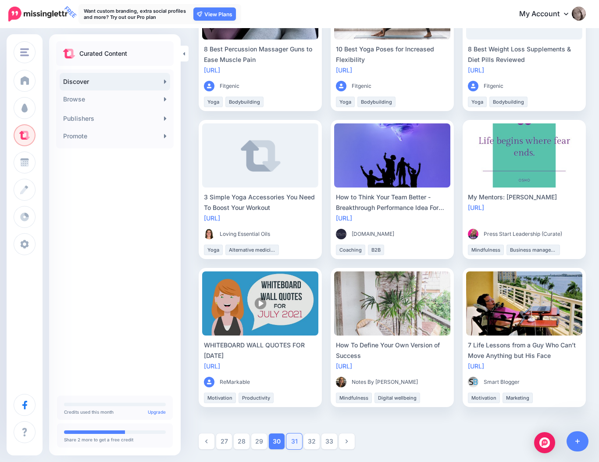
click at [296, 440] on link "31" at bounding box center [295, 441] width 16 height 16
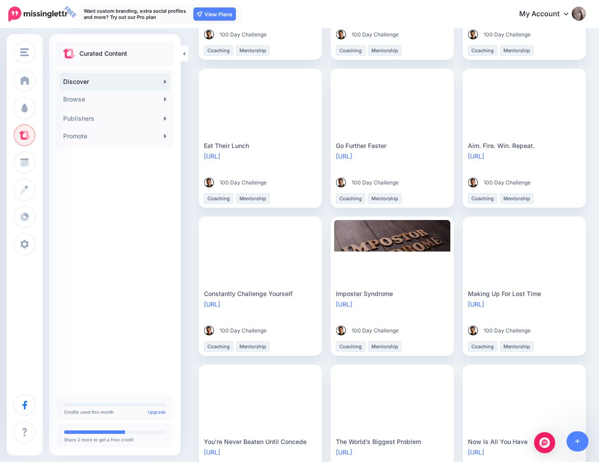
scroll to position [788, 0]
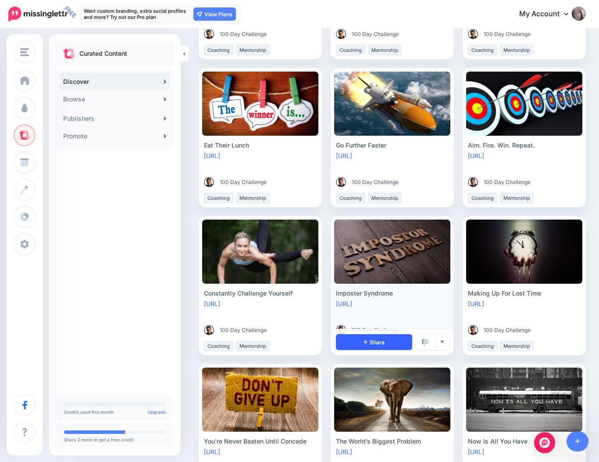
click at [379, 337] on link "Share" at bounding box center [374, 342] width 76 height 16
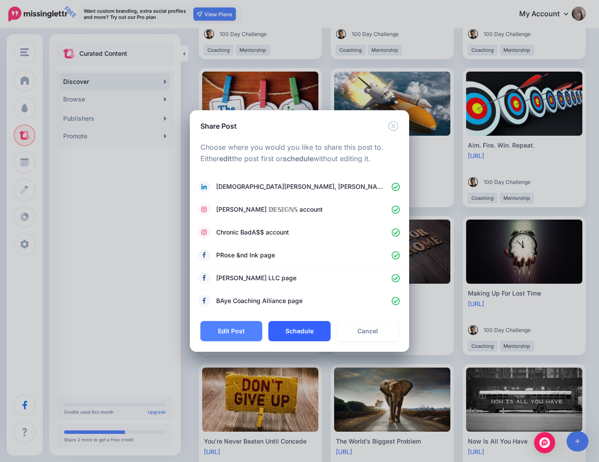
click at [299, 329] on button "Schedule" at bounding box center [300, 331] width 62 height 20
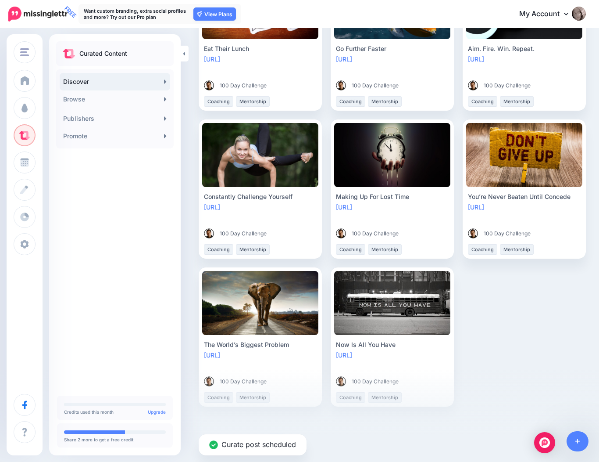
scroll to position [884, 0]
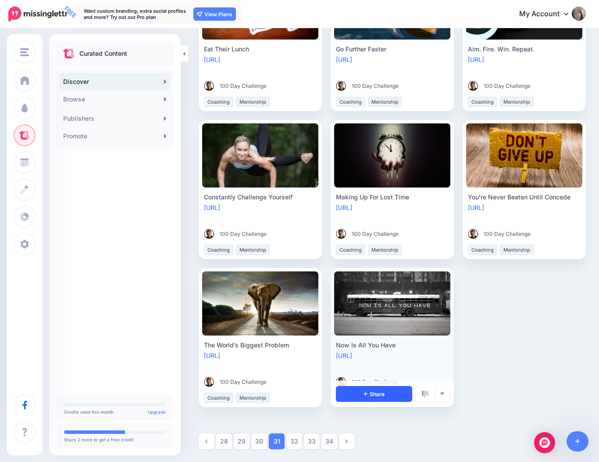
click at [366, 388] on link "Share" at bounding box center [374, 394] width 76 height 16
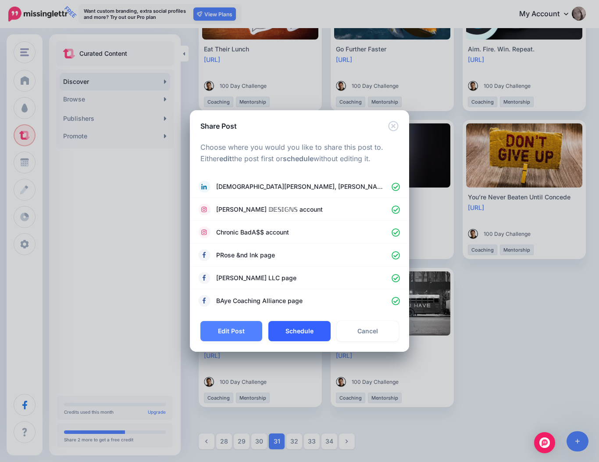
click at [314, 333] on button "Schedule" at bounding box center [300, 331] width 62 height 20
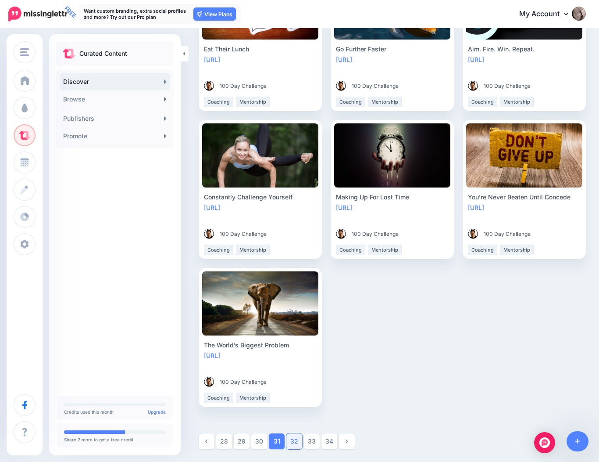
click at [297, 441] on link "32" at bounding box center [295, 441] width 16 height 16
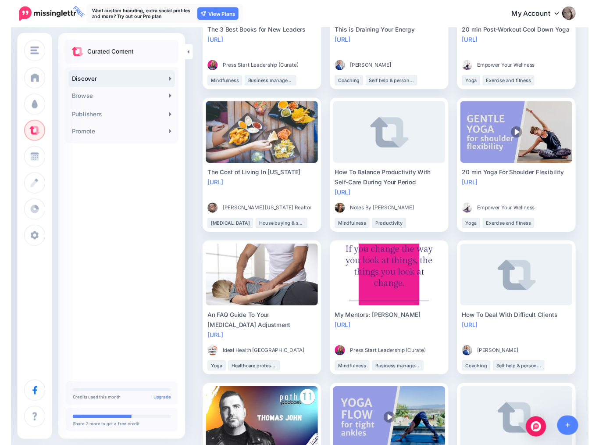
scroll to position [757, 0]
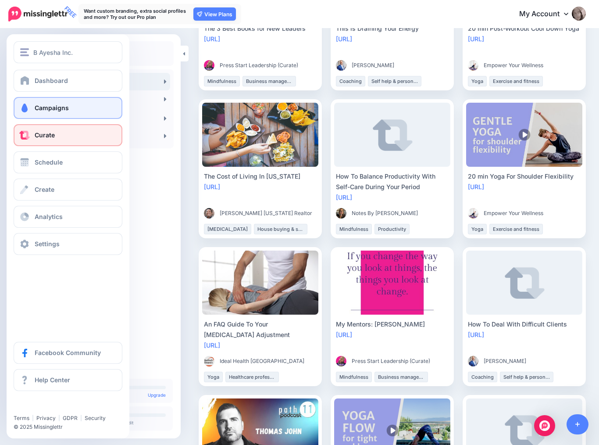
click at [32, 109] on link "Campaigns" at bounding box center [68, 108] width 109 height 22
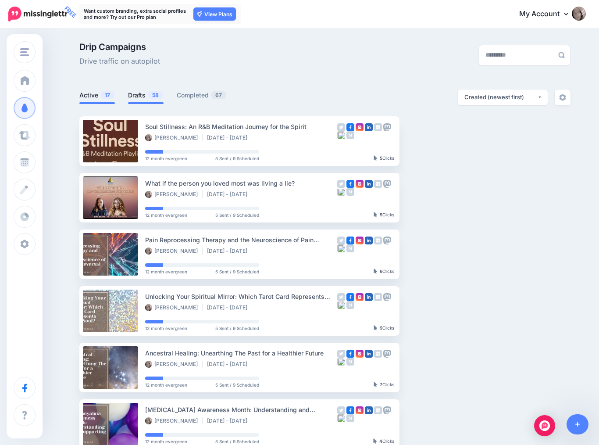
click at [141, 94] on link "Drafts 58" at bounding box center [146, 95] width 36 height 11
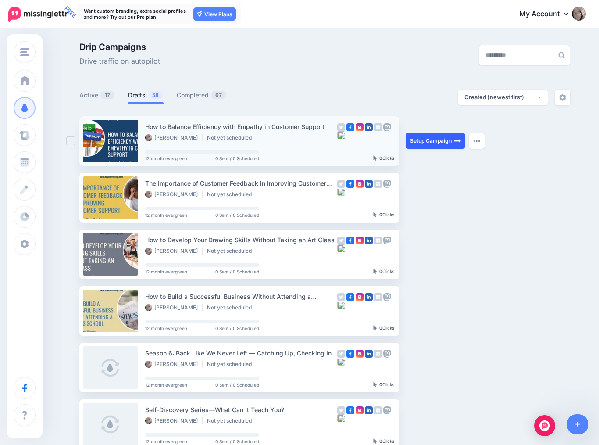
click at [414, 136] on link "Setup Campaign" at bounding box center [436, 141] width 60 height 16
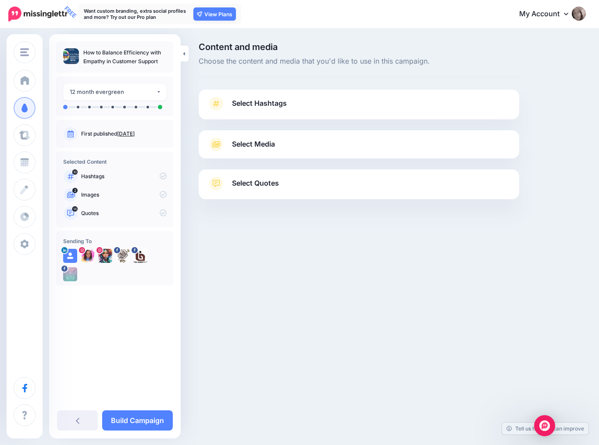
click at [310, 104] on link "Select Hashtags" at bounding box center [359, 108] width 303 height 23
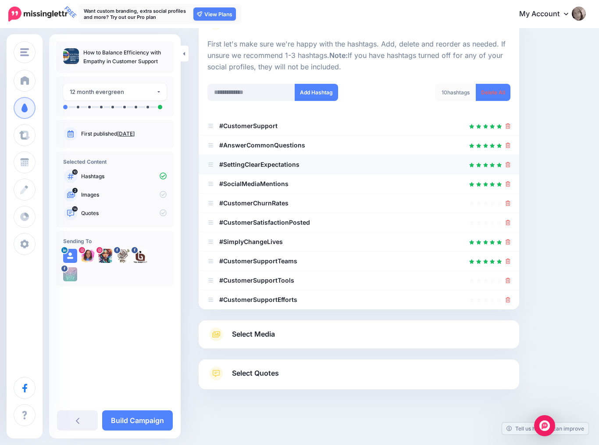
scroll to position [80, 0]
click at [306, 330] on link "Select Media" at bounding box center [359, 335] width 303 height 14
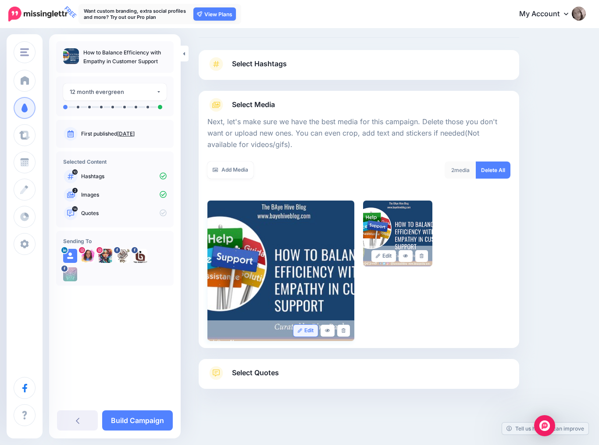
scroll to position [39, 0]
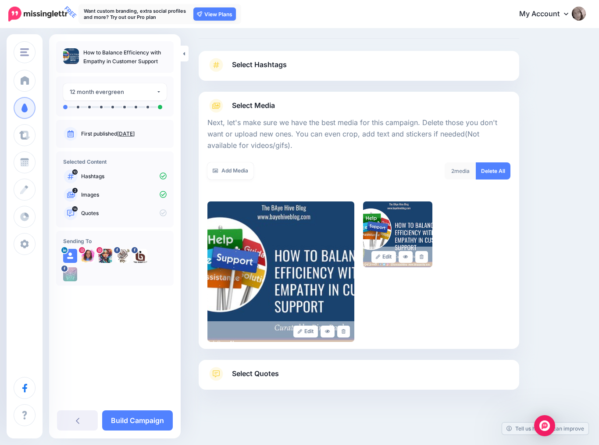
click at [311, 374] on link "Select Quotes" at bounding box center [359, 378] width 303 height 23
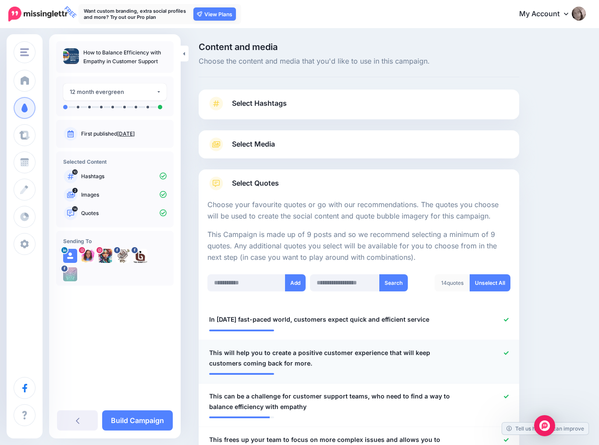
scroll to position [0, 0]
click at [136, 417] on link "Build Campaign" at bounding box center [137, 420] width 71 height 20
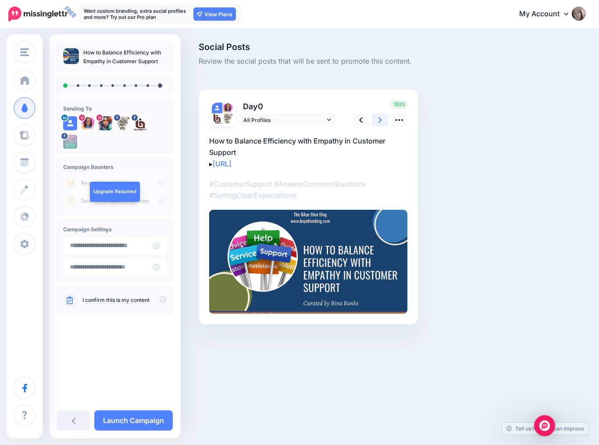
click at [380, 120] on icon at bounding box center [381, 119] width 4 height 9
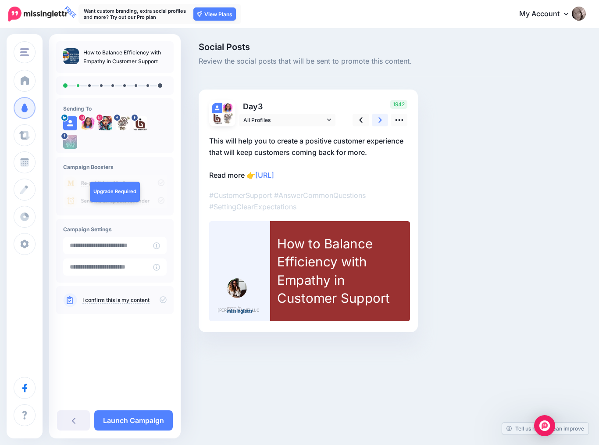
click at [380, 120] on icon at bounding box center [381, 119] width 4 height 9
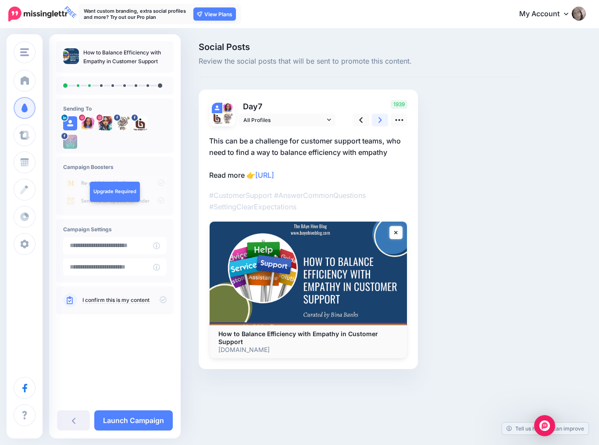
click at [380, 120] on icon at bounding box center [381, 119] width 4 height 9
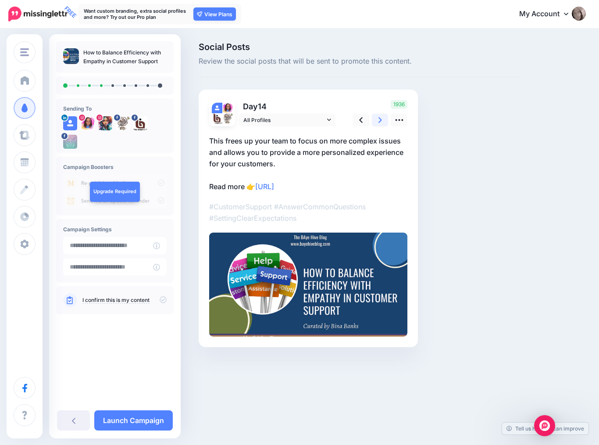
click at [380, 120] on icon at bounding box center [381, 119] width 4 height 9
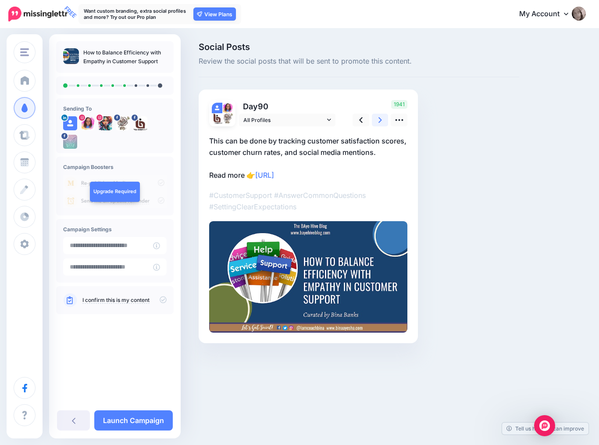
click at [380, 120] on icon at bounding box center [381, 119] width 4 height 9
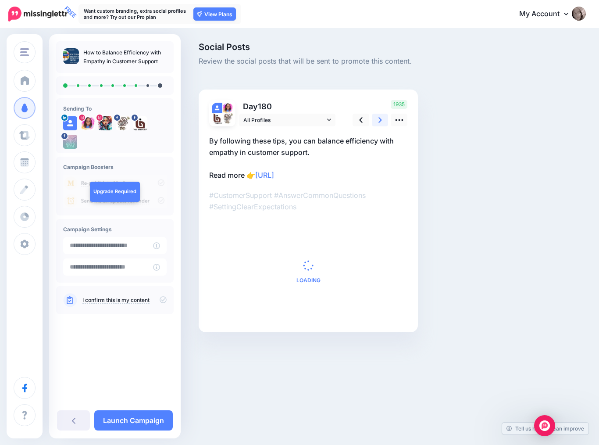
click at [380, 120] on icon at bounding box center [381, 119] width 4 height 9
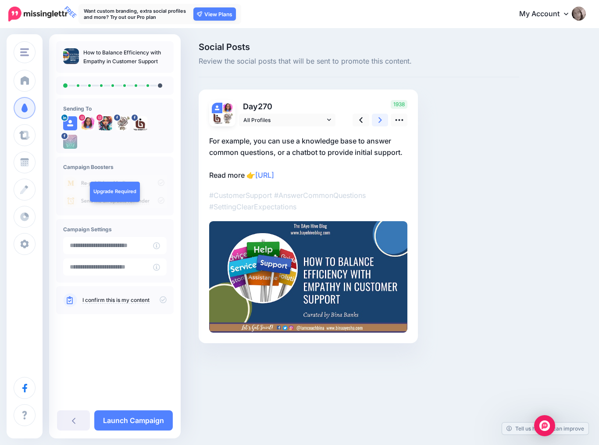
click at [380, 120] on icon at bounding box center [381, 119] width 4 height 9
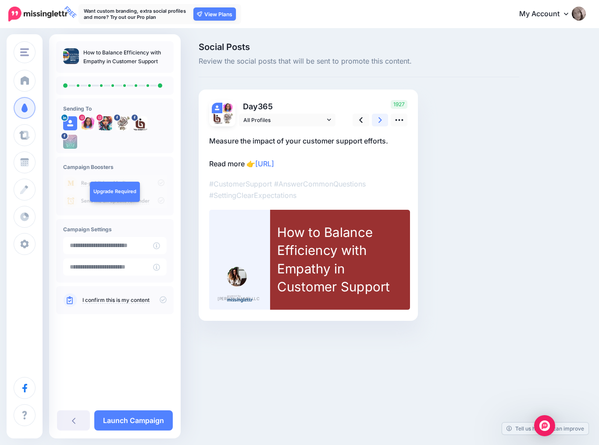
click at [380, 120] on icon at bounding box center [381, 119] width 4 height 9
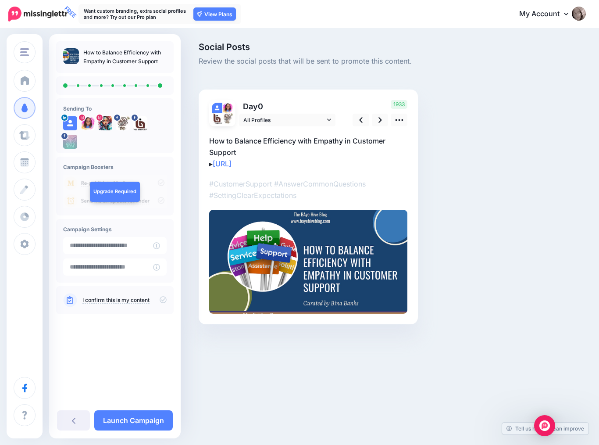
click at [165, 302] on icon at bounding box center [163, 300] width 7 height 7
click at [134, 422] on link "Launch Campaign" at bounding box center [133, 420] width 79 height 20
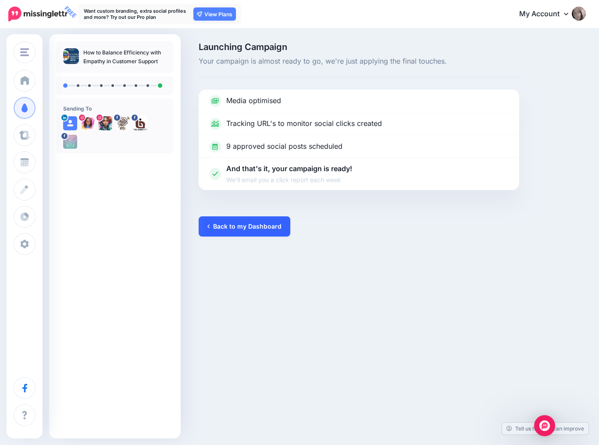
click at [257, 224] on link "Back to my Dashboard" at bounding box center [245, 226] width 92 height 20
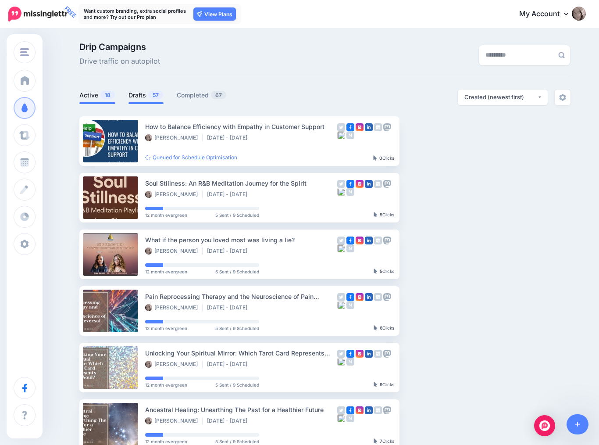
click at [140, 95] on link "Drafts 57" at bounding box center [146, 95] width 35 height 11
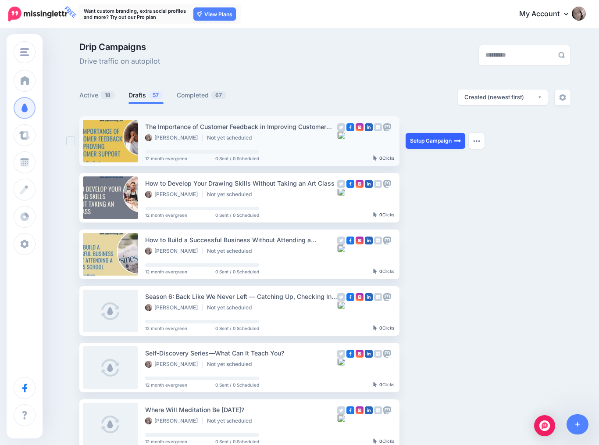
click at [430, 141] on link "Setup Campaign" at bounding box center [436, 141] width 60 height 16
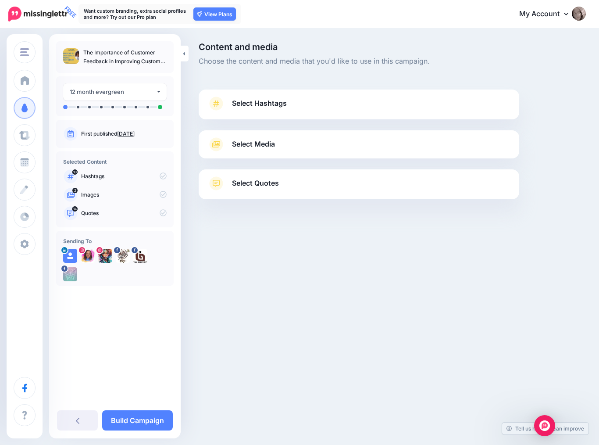
click at [360, 107] on link "Select Hashtags" at bounding box center [359, 108] width 303 height 23
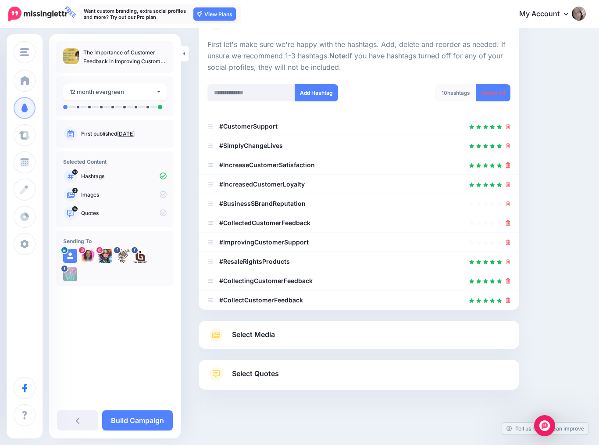
click at [349, 335] on link "Select Media" at bounding box center [359, 335] width 303 height 14
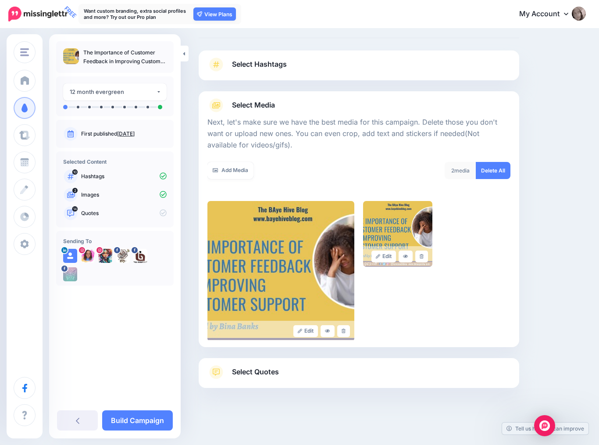
scroll to position [39, 0]
click at [363, 373] on link "Select Quotes" at bounding box center [359, 378] width 303 height 23
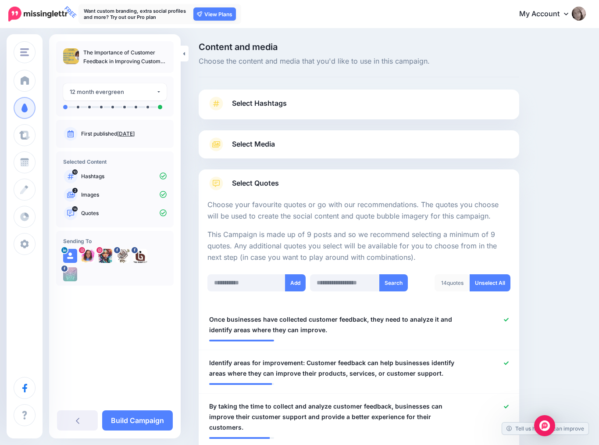
scroll to position [0, 0]
click at [146, 420] on link "Build Campaign" at bounding box center [137, 420] width 71 height 20
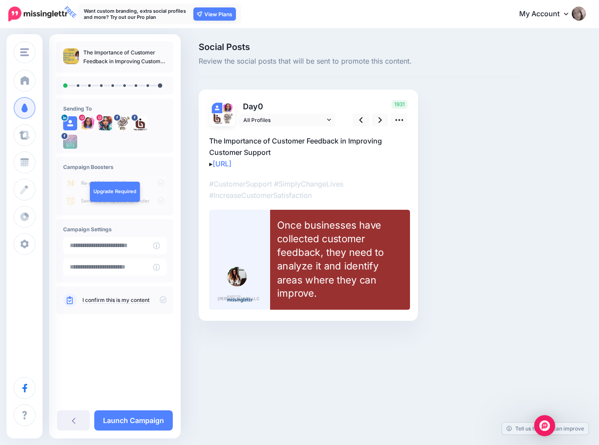
click at [164, 298] on icon at bounding box center [163, 299] width 7 height 7
click at [380, 120] on icon at bounding box center [381, 119] width 4 height 9
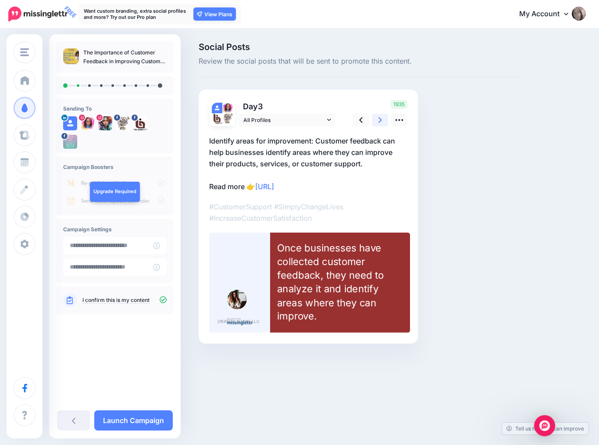
click at [380, 120] on icon at bounding box center [381, 119] width 4 height 9
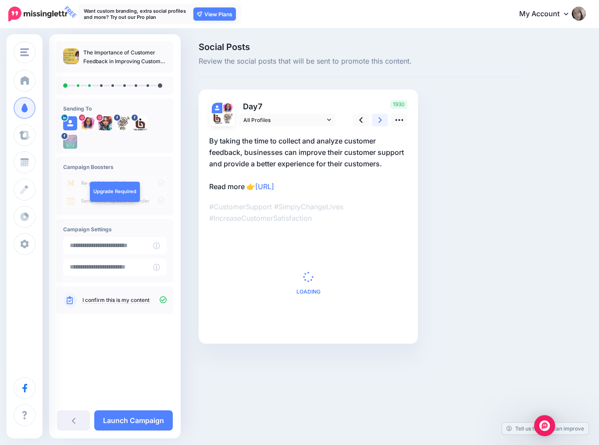
click at [380, 120] on icon at bounding box center [381, 119] width 4 height 9
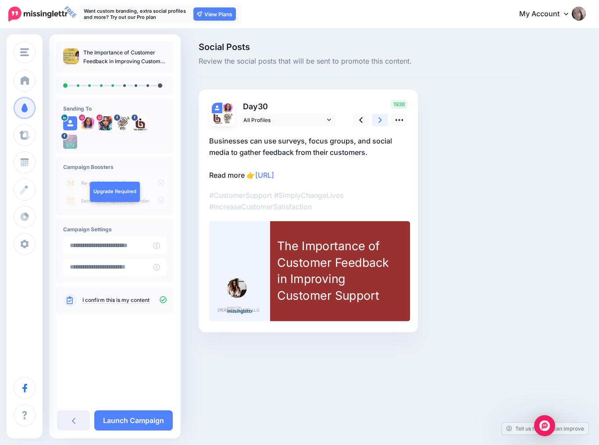
click at [380, 121] on icon at bounding box center [381, 119] width 4 height 9
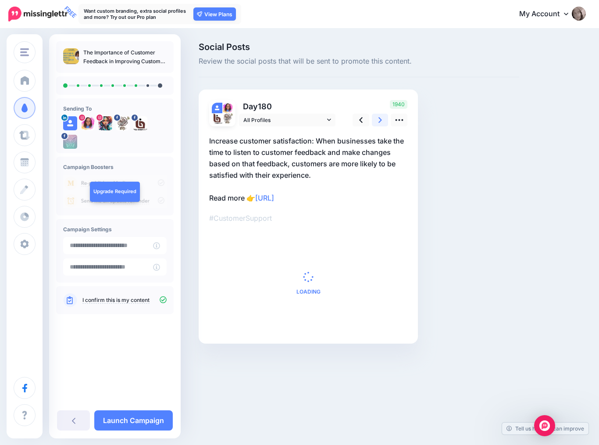
click at [380, 121] on icon at bounding box center [381, 119] width 4 height 9
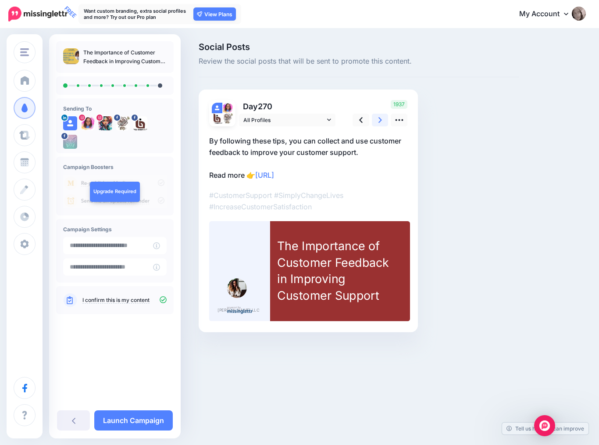
click at [380, 121] on icon at bounding box center [381, 119] width 4 height 9
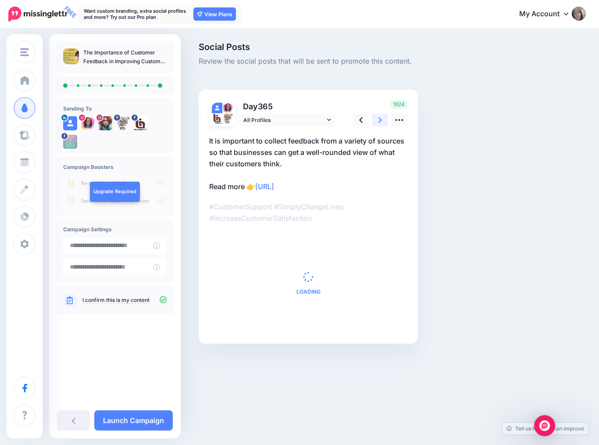
click at [380, 121] on icon at bounding box center [381, 119] width 4 height 9
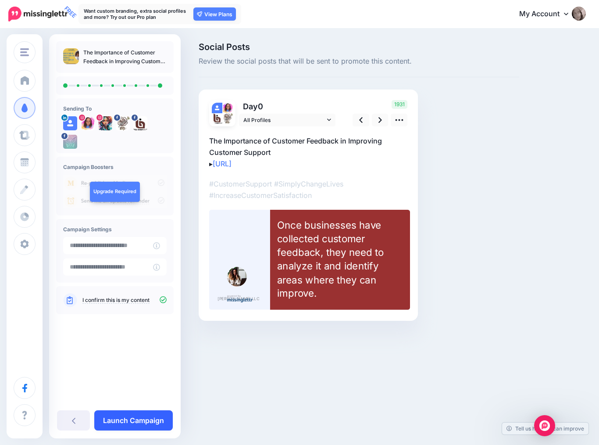
click at [146, 420] on link "Launch Campaign" at bounding box center [133, 420] width 79 height 20
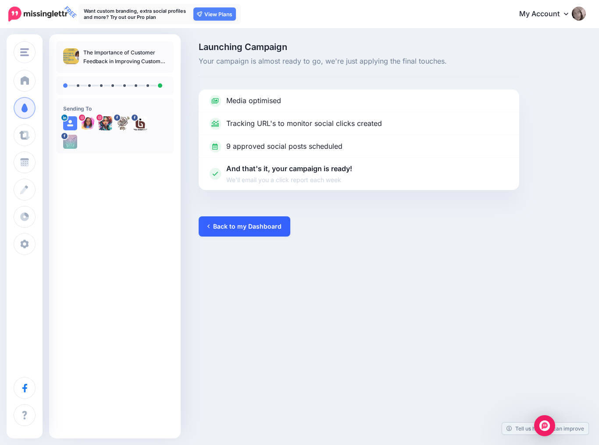
click at [260, 231] on link "Back to my Dashboard" at bounding box center [245, 226] width 92 height 20
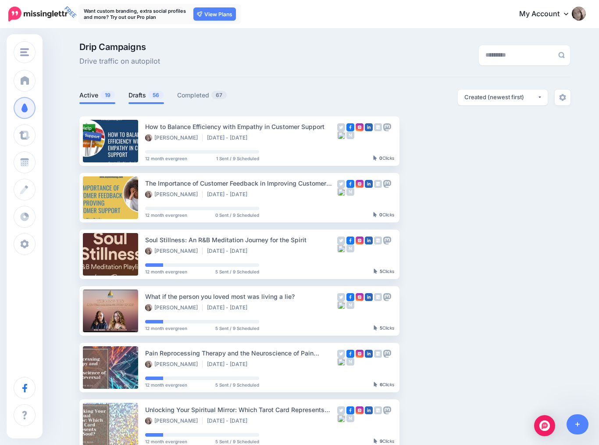
click at [138, 94] on link "Drafts 56" at bounding box center [147, 95] width 36 height 11
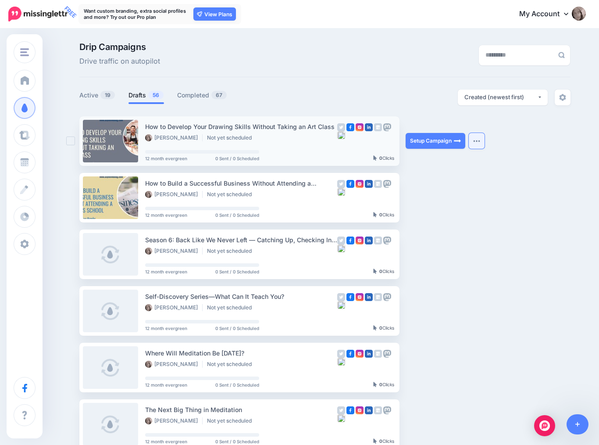
click at [476, 138] on button "button" at bounding box center [477, 141] width 16 height 16
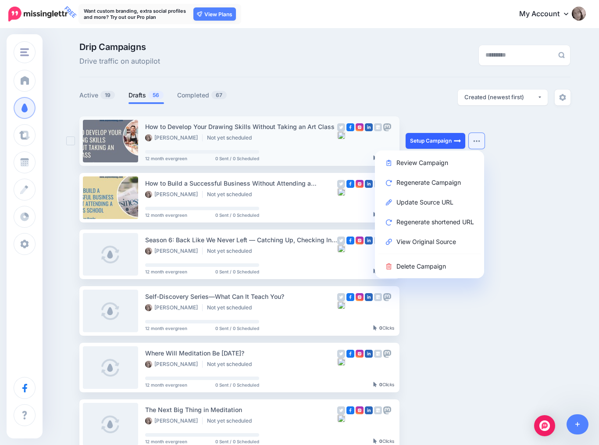
click at [439, 142] on link "Setup Campaign" at bounding box center [436, 141] width 60 height 16
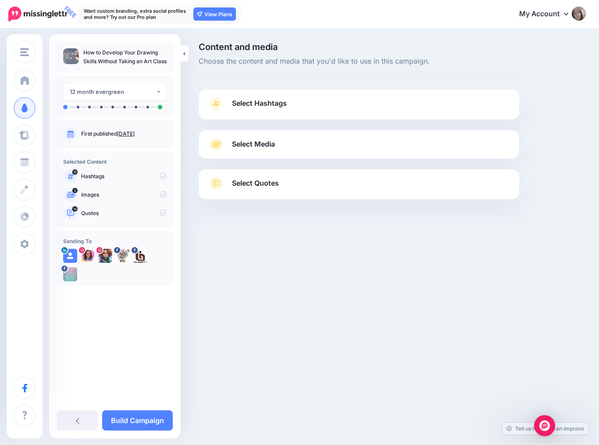
click at [402, 111] on link "Select Hashtags" at bounding box center [359, 108] width 303 height 23
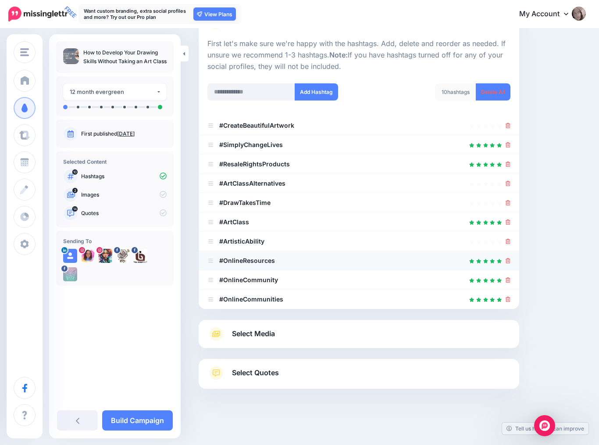
scroll to position [80, 0]
click at [360, 329] on link "Select Media" at bounding box center [359, 335] width 303 height 14
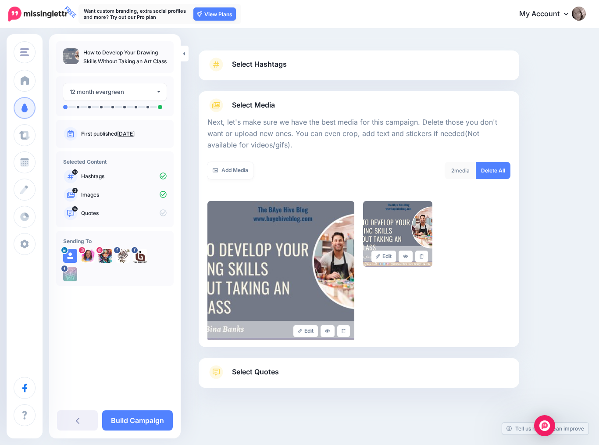
scroll to position [30, 0]
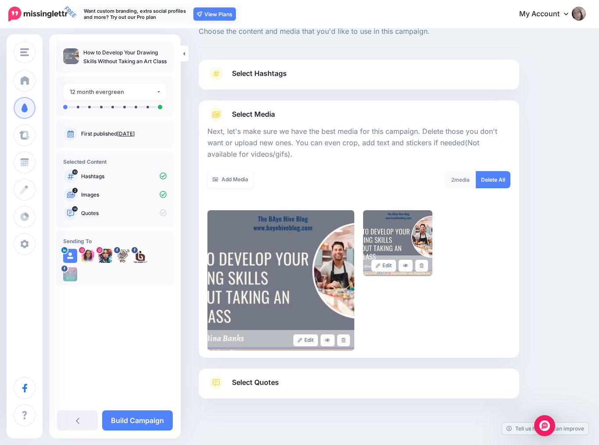
click at [352, 384] on link "Select Quotes" at bounding box center [359, 387] width 303 height 23
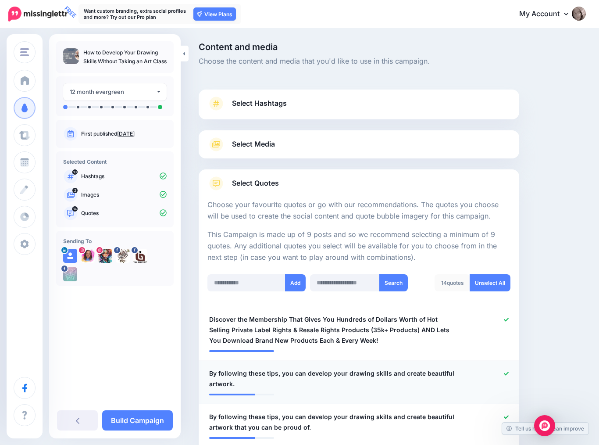
scroll to position [0, 0]
click at [131, 417] on link "Build Campaign" at bounding box center [137, 420] width 71 height 20
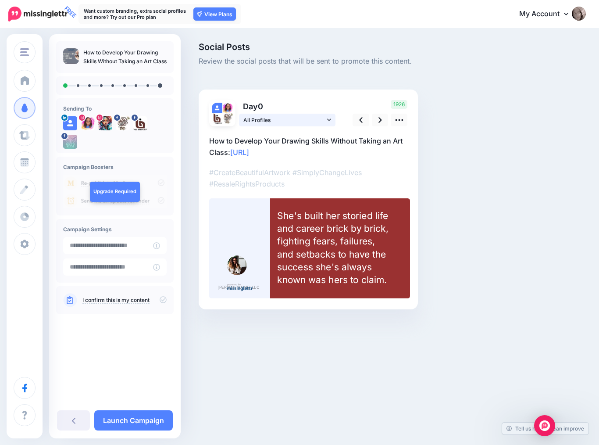
click at [330, 119] on icon at bounding box center [329, 120] width 4 height 6
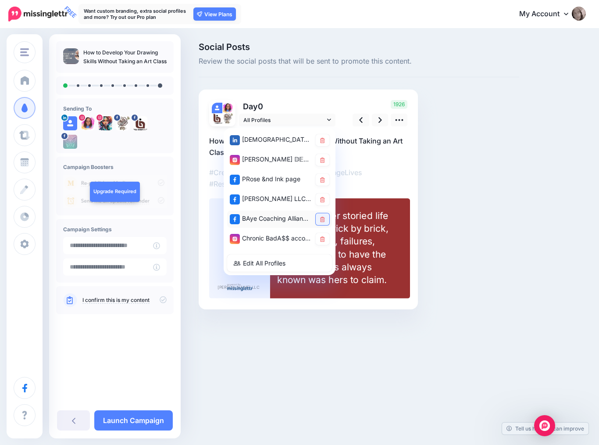
click at [322, 218] on icon at bounding box center [322, 219] width 5 height 5
click at [322, 240] on icon at bounding box center [322, 239] width 5 height 5
click at [465, 143] on div "Social Posts Review the social posts that will be sent to promote this content.…" at bounding box center [359, 189] width 334 height 293
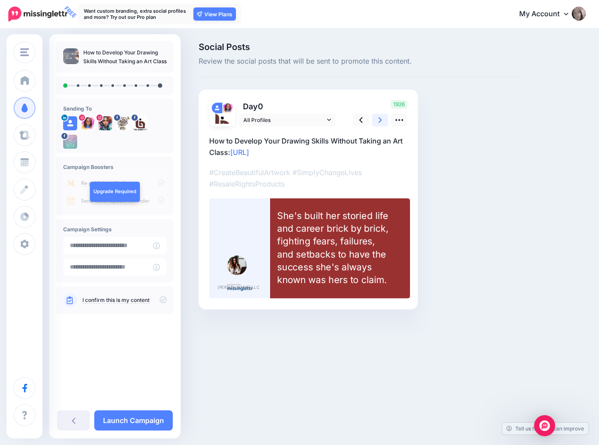
click at [384, 120] on link at bounding box center [380, 120] width 17 height 13
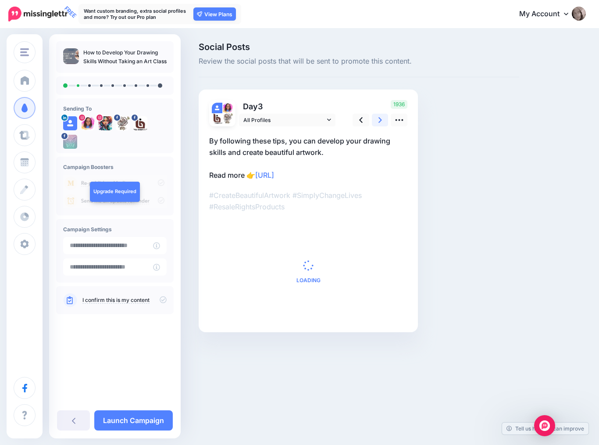
click at [384, 120] on link at bounding box center [380, 120] width 17 height 13
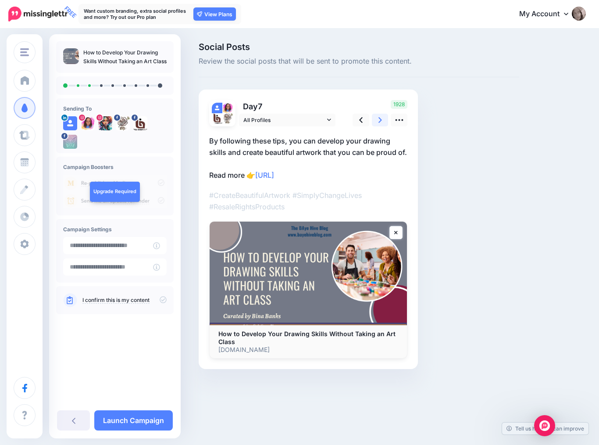
click at [384, 120] on link at bounding box center [380, 120] width 17 height 13
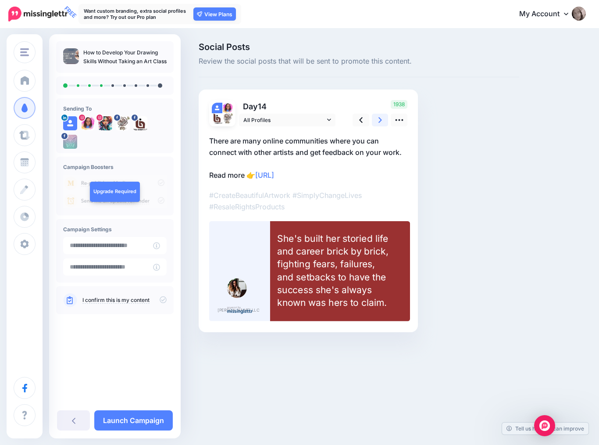
click at [384, 120] on link at bounding box center [380, 120] width 17 height 13
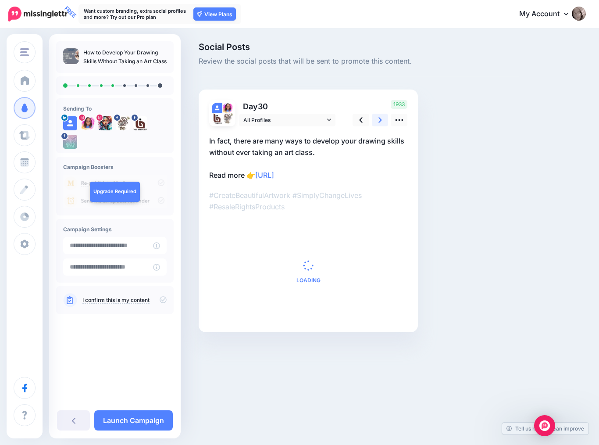
click at [384, 120] on link at bounding box center [380, 120] width 17 height 13
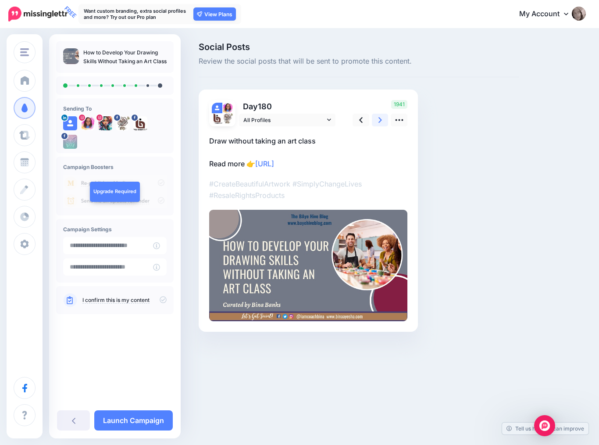
click at [384, 120] on link at bounding box center [380, 120] width 17 height 13
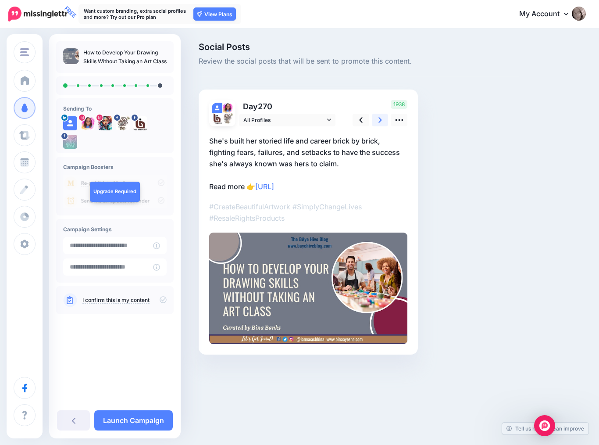
click at [384, 120] on link at bounding box center [380, 120] width 17 height 13
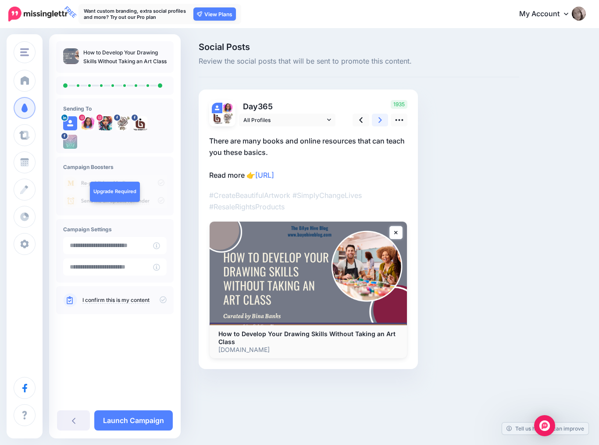
click at [384, 120] on link at bounding box center [380, 120] width 17 height 13
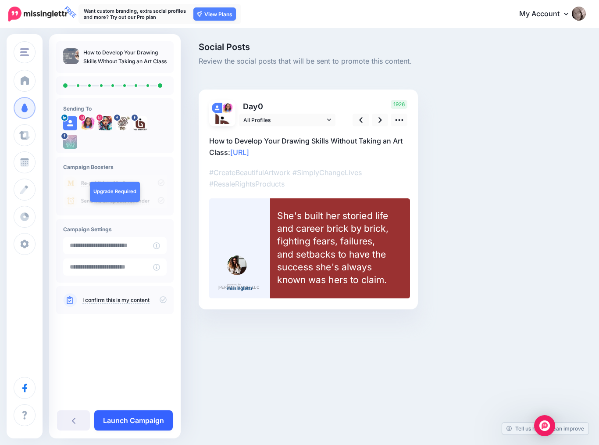
click at [140, 427] on link "Launch Campaign" at bounding box center [133, 420] width 79 height 20
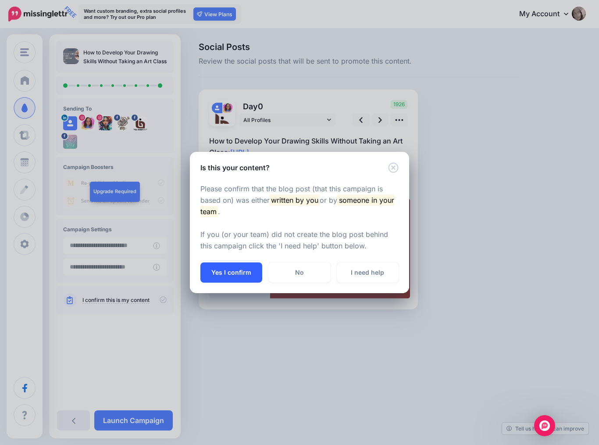
click at [231, 272] on button "Yes I confirm" at bounding box center [232, 272] width 62 height 20
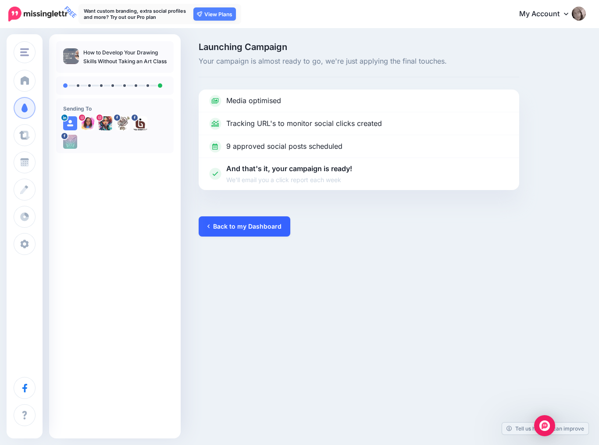
click at [249, 231] on link "Back to my Dashboard" at bounding box center [245, 226] width 92 height 20
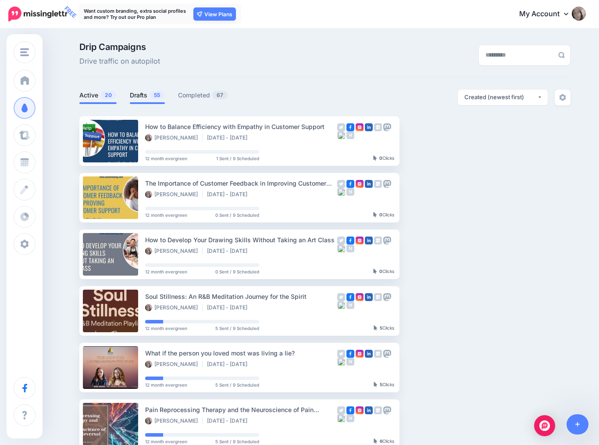
click at [156, 95] on span "55" at bounding box center [157, 95] width 15 height 8
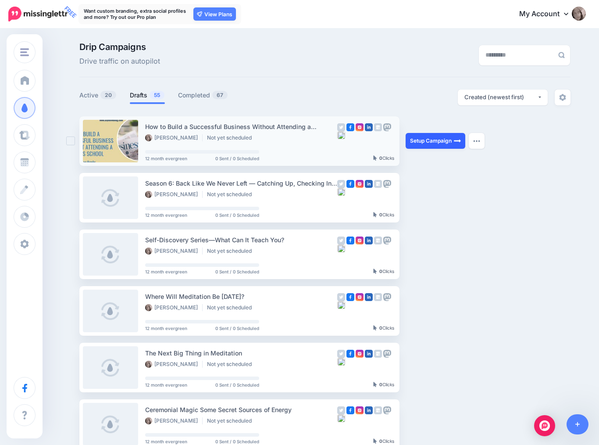
click at [415, 144] on link "Setup Campaign" at bounding box center [436, 141] width 60 height 16
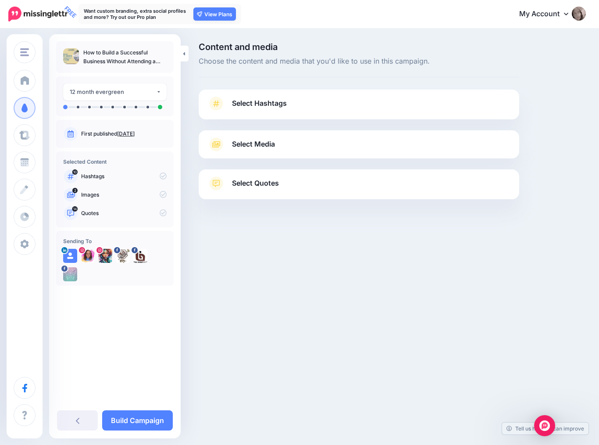
click at [409, 100] on link "Select Hashtags" at bounding box center [359, 108] width 303 height 23
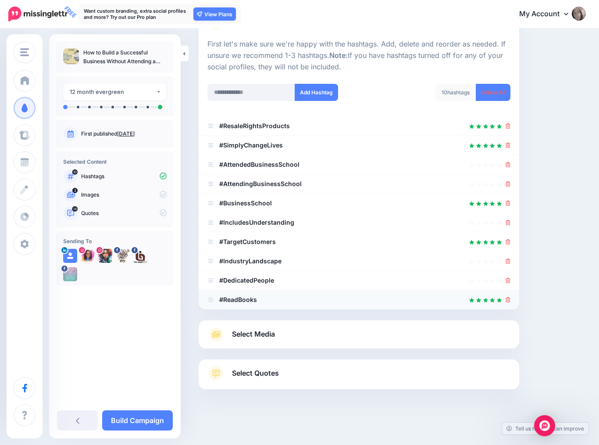
scroll to position [80, 0]
click at [347, 340] on div "Select Media Next, let's make sure we have the best media for this campaign. De…" at bounding box center [359, 335] width 321 height 28
click at [343, 334] on link "Select Media" at bounding box center [359, 335] width 303 height 14
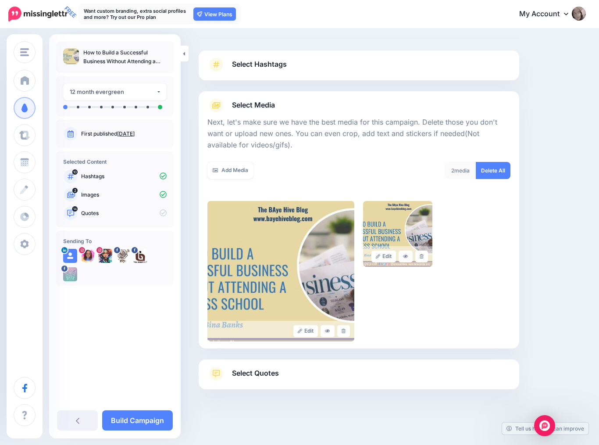
scroll to position [39, 0]
click at [340, 367] on link "Select Quotes" at bounding box center [359, 378] width 303 height 23
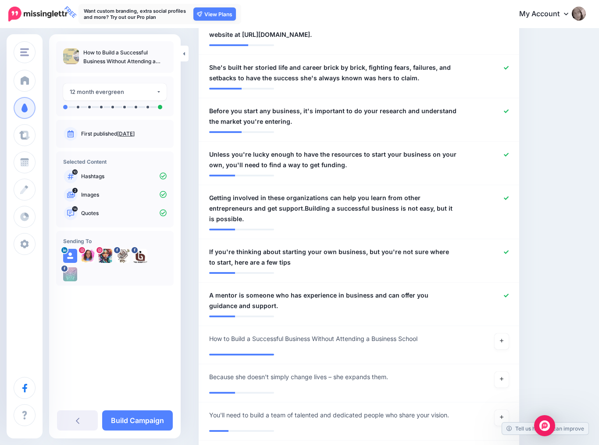
scroll to position [616, 0]
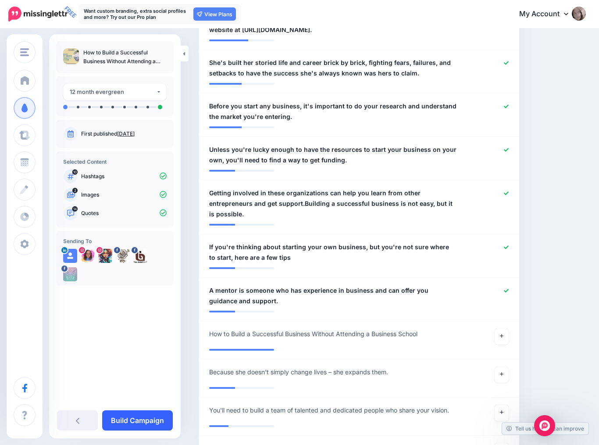
click at [134, 420] on link "Build Campaign" at bounding box center [137, 420] width 71 height 20
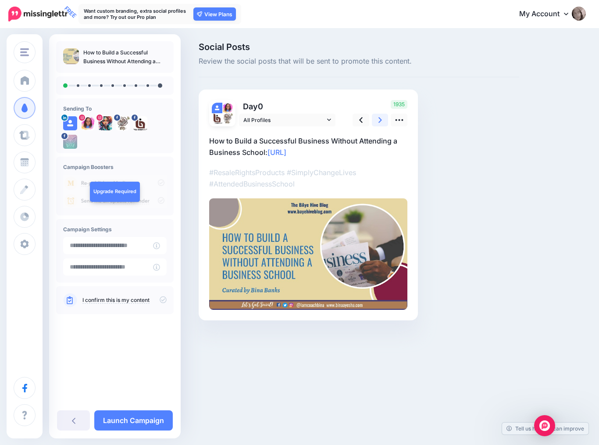
click at [379, 116] on icon at bounding box center [381, 119] width 4 height 9
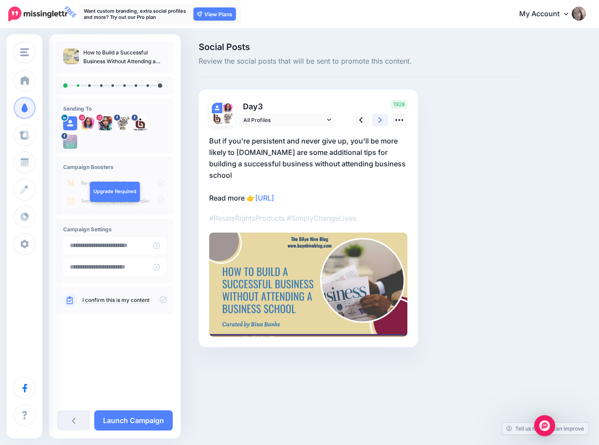
click at [379, 116] on icon at bounding box center [381, 119] width 4 height 9
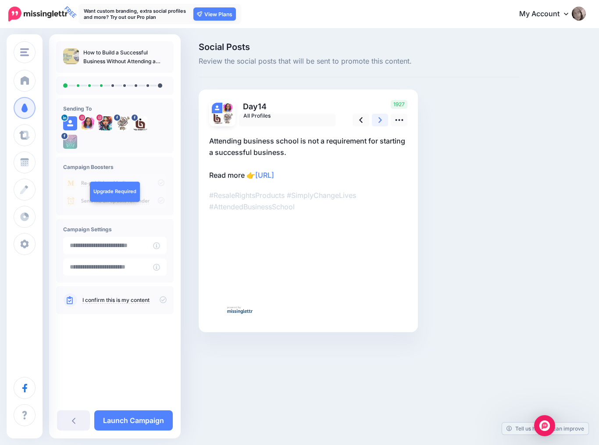
click at [379, 116] on icon at bounding box center [381, 119] width 4 height 9
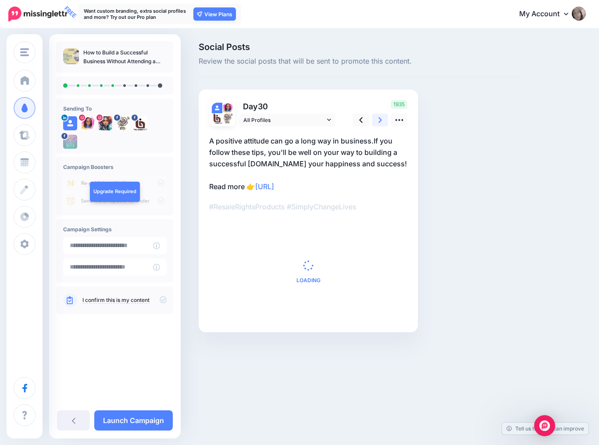
click at [379, 116] on icon at bounding box center [381, 119] width 4 height 9
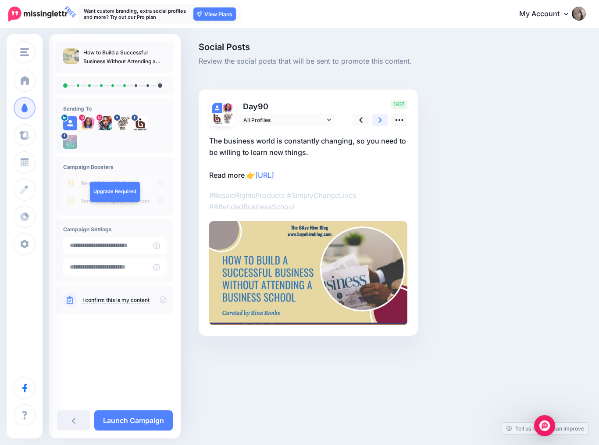
click at [379, 116] on icon at bounding box center [381, 119] width 4 height 9
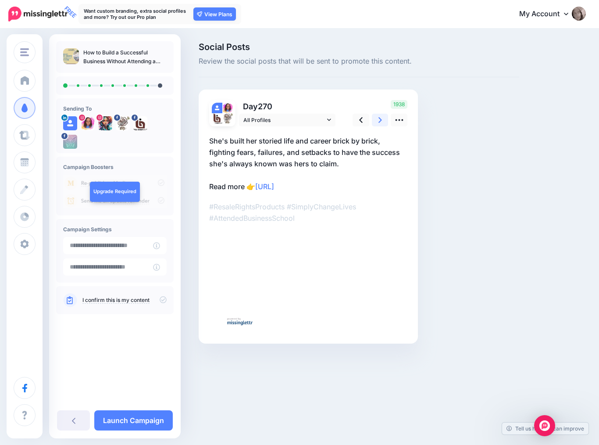
click at [379, 116] on icon at bounding box center [381, 119] width 4 height 9
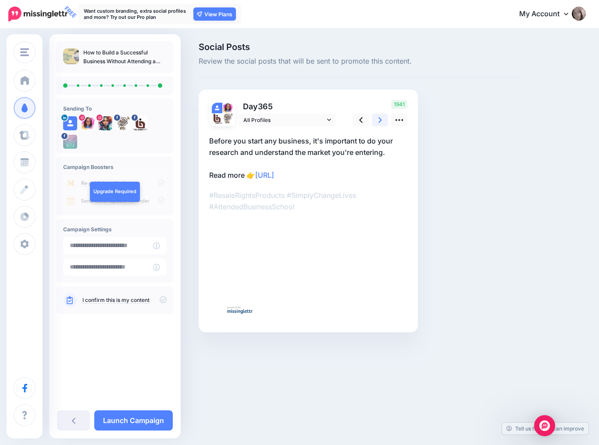
click at [379, 116] on icon at bounding box center [381, 119] width 4 height 9
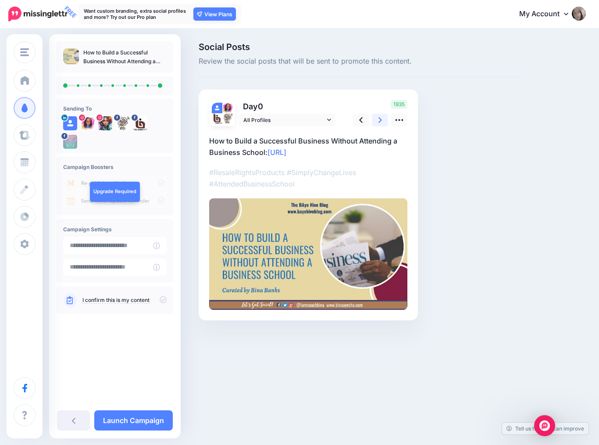
click at [379, 116] on icon at bounding box center [381, 119] width 4 height 9
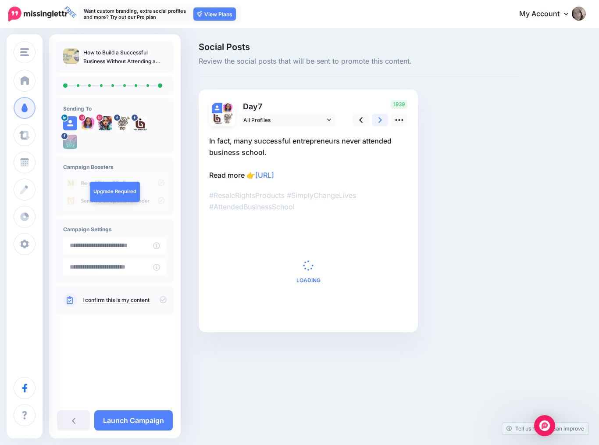
click at [379, 116] on icon at bounding box center [381, 119] width 4 height 9
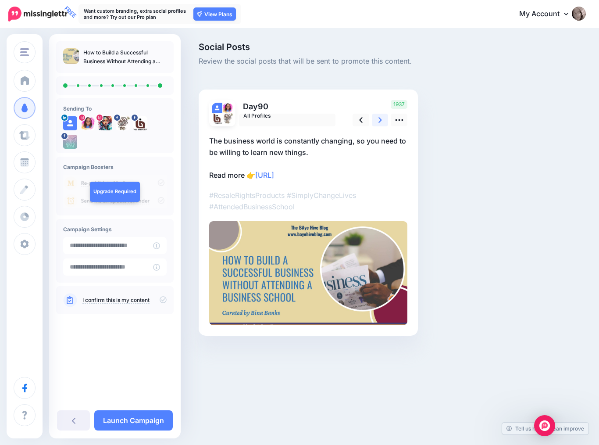
click at [379, 116] on icon at bounding box center [381, 119] width 4 height 9
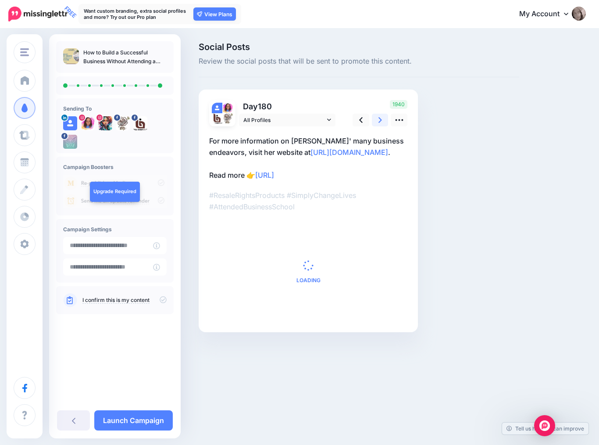
click at [379, 116] on icon at bounding box center [381, 119] width 4 height 9
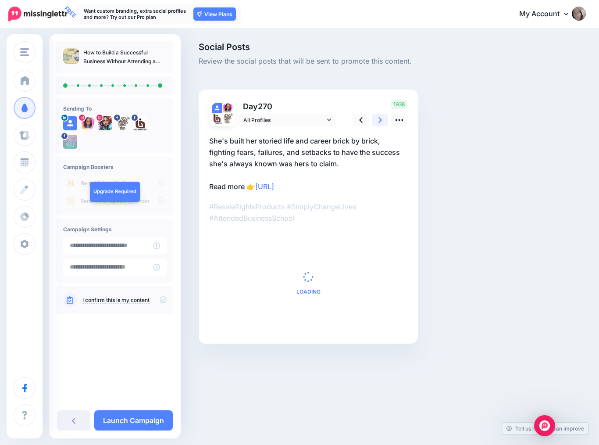
click at [379, 116] on icon at bounding box center [381, 119] width 4 height 9
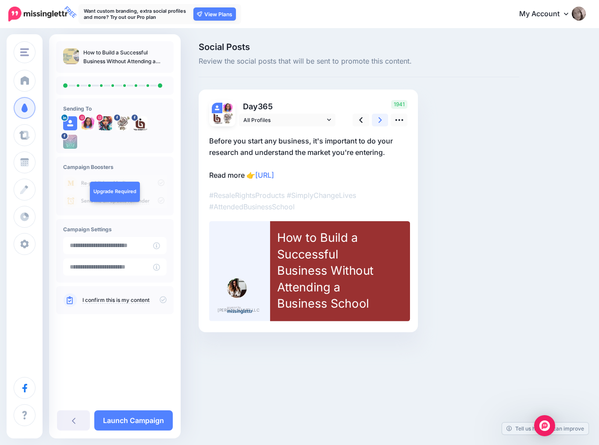
click at [379, 116] on icon at bounding box center [381, 119] width 4 height 9
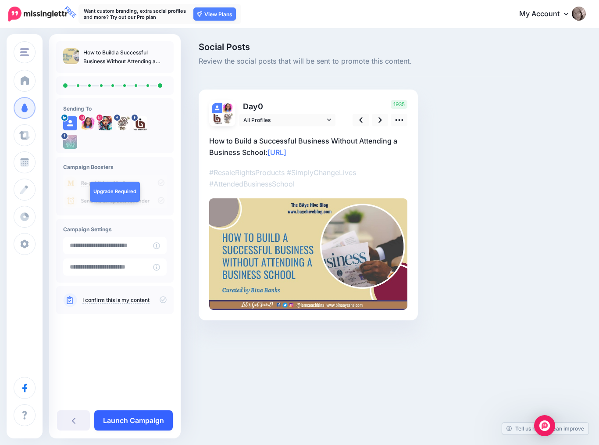
click at [136, 418] on link "Launch Campaign" at bounding box center [133, 420] width 79 height 20
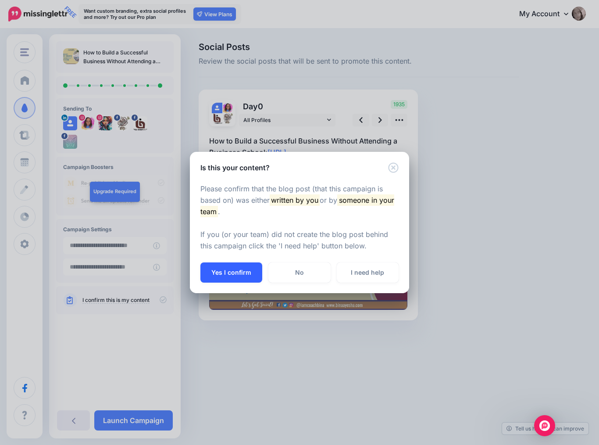
click at [245, 269] on button "Yes I confirm" at bounding box center [232, 272] width 62 height 20
